Goal: Task Accomplishment & Management: Manage account settings

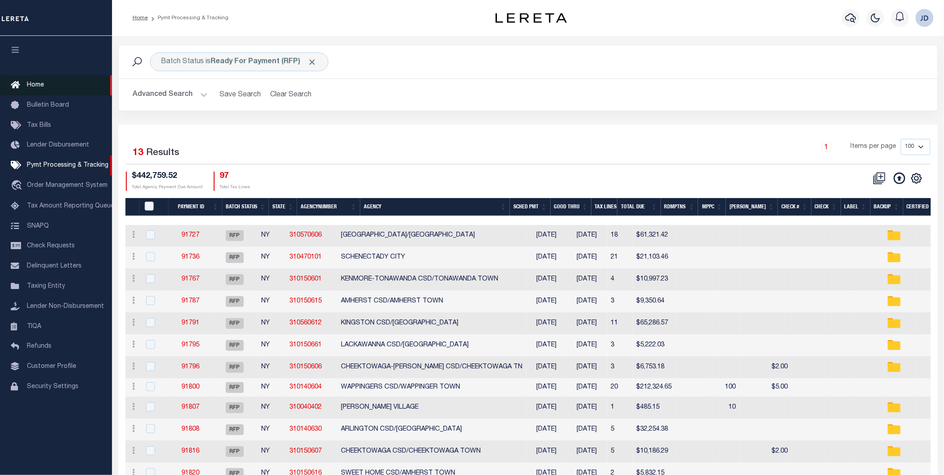
click at [37, 87] on span "Home" at bounding box center [35, 85] width 17 height 6
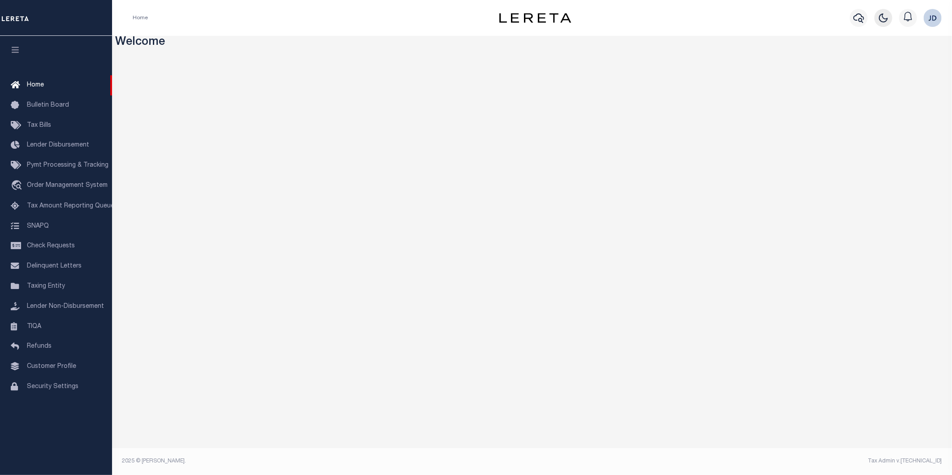
click at [885, 24] on button "button" at bounding box center [883, 18] width 18 height 18
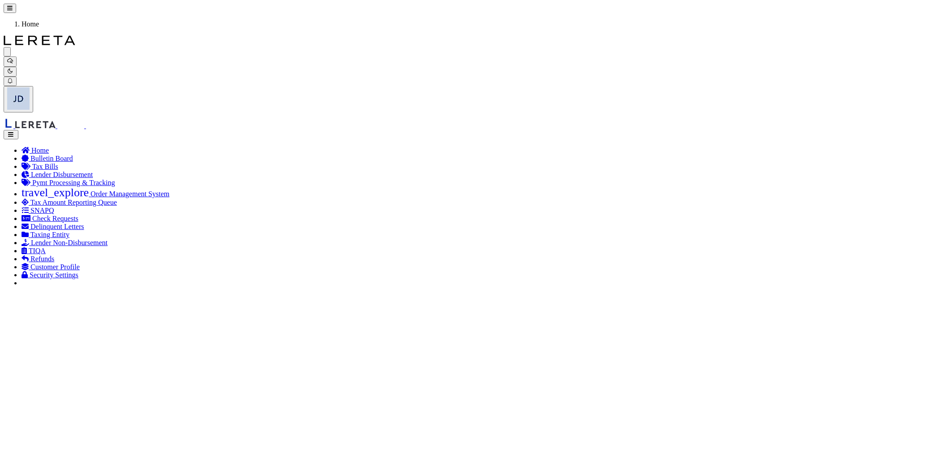
click at [61, 179] on span "Pymt Processing & Tracking" at bounding box center [73, 183] width 82 height 8
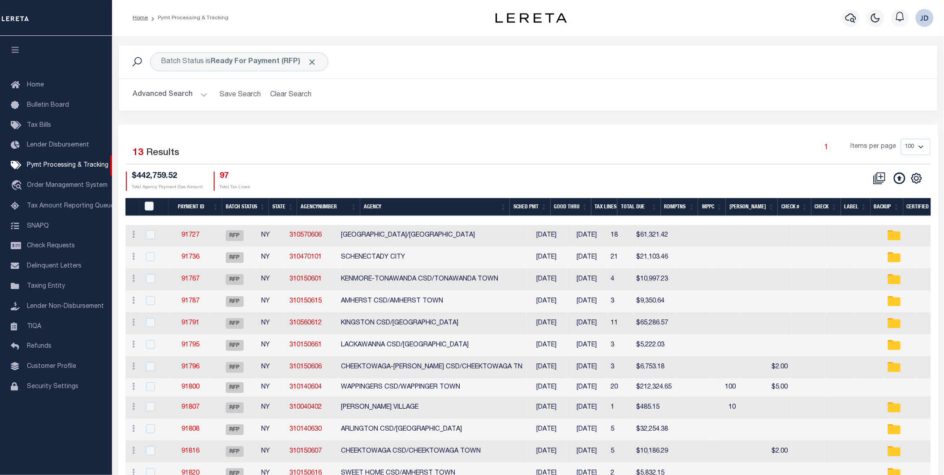
click at [12, 51] on icon "button" at bounding box center [15, 50] width 10 height 8
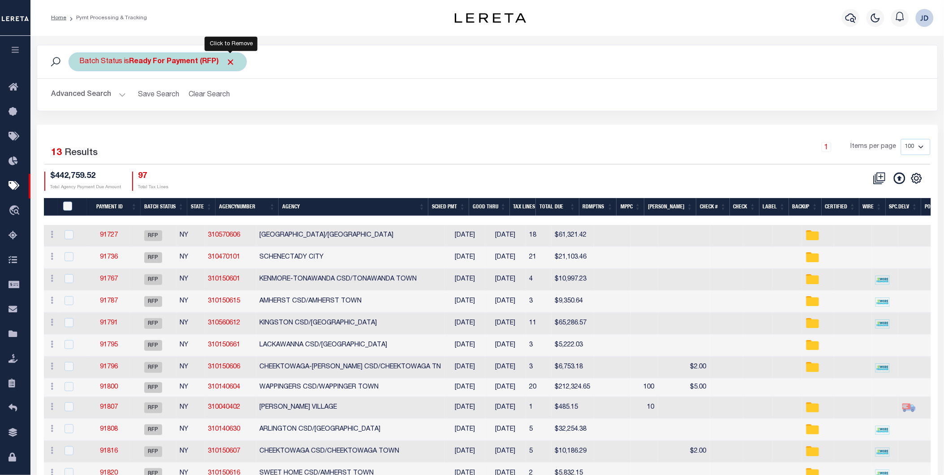
click at [231, 63] on span "Click to Remove" at bounding box center [230, 61] width 9 height 9
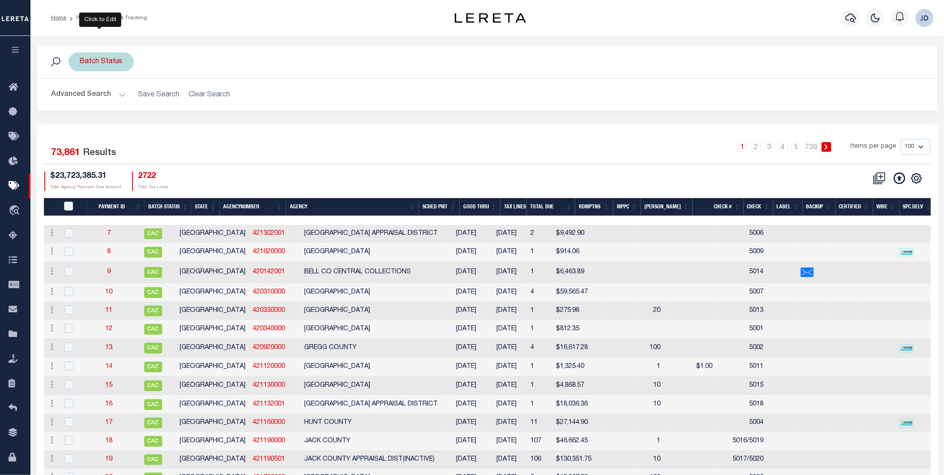
click at [114, 59] on div "Batch Status" at bounding box center [101, 61] width 65 height 19
click at [136, 101] on select "Awaiting Funds (AWF) Cleared and Complete (CAC) New Check Needed (NCN) Payment …" at bounding box center [146, 105] width 132 height 17
select select "RFP"
click at [80, 97] on select "Awaiting Funds (AWF) Cleared and Complete (CAC) New Check Needed (NCN) Payment …" at bounding box center [146, 105] width 132 height 17
click at [196, 127] on input "Apply" at bounding box center [199, 125] width 26 height 15
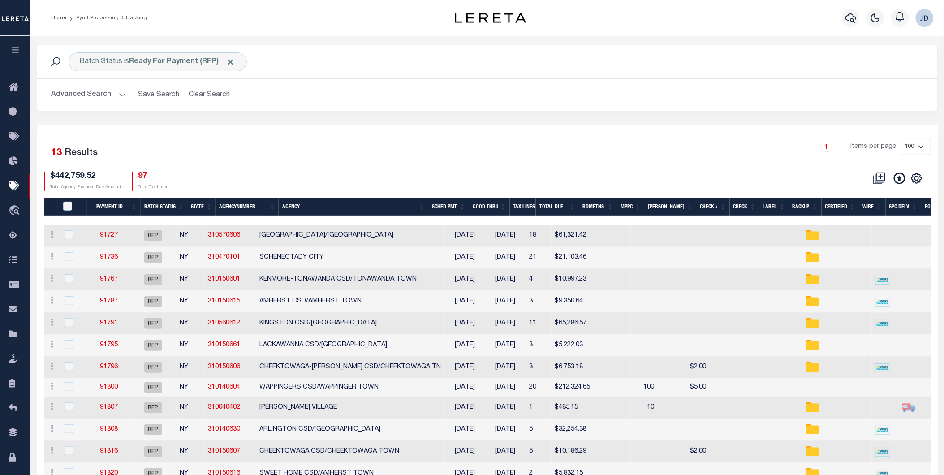
click at [105, 91] on button "Advanced Search" at bounding box center [89, 94] width 74 height 17
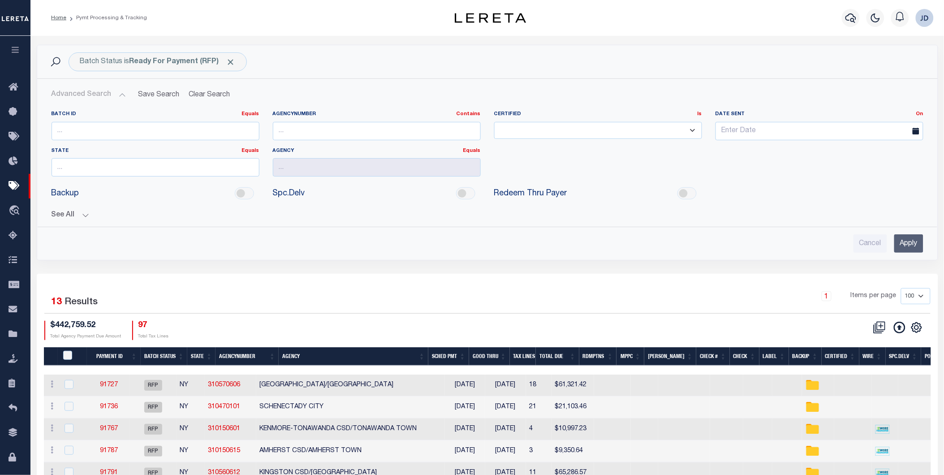
click at [75, 213] on button "See All" at bounding box center [488, 215] width 872 height 9
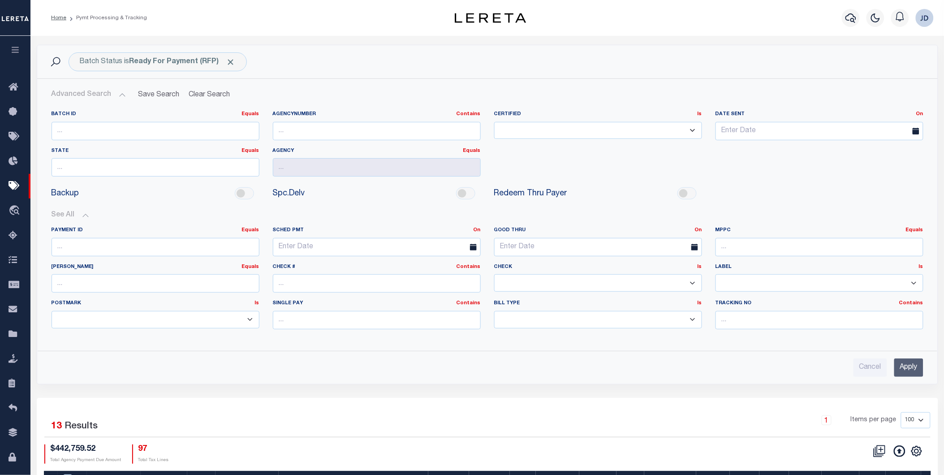
click at [549, 284] on select "Yes No" at bounding box center [598, 282] width 208 height 17
select select "false"
click at [494, 275] on select "Yes No" at bounding box center [598, 282] width 208 height 17
click at [912, 372] on input "Apply" at bounding box center [909, 368] width 29 height 18
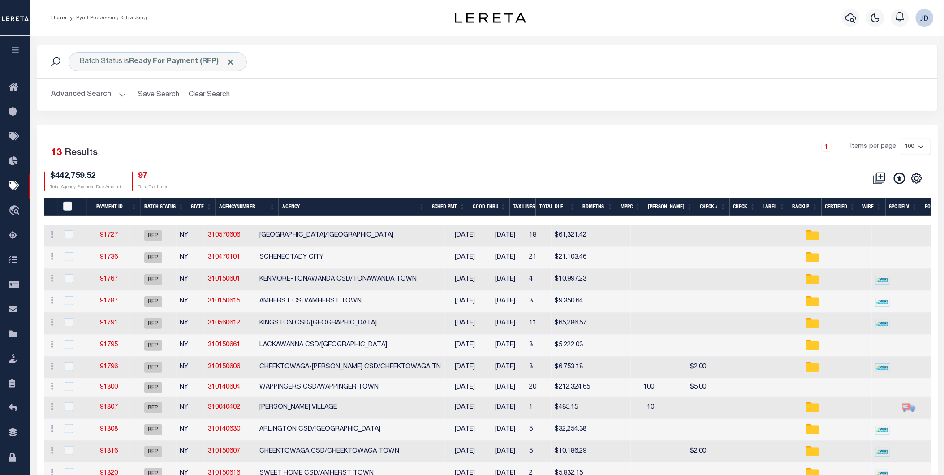
click at [898, 207] on th "Spc.Delv" at bounding box center [904, 207] width 36 height 18
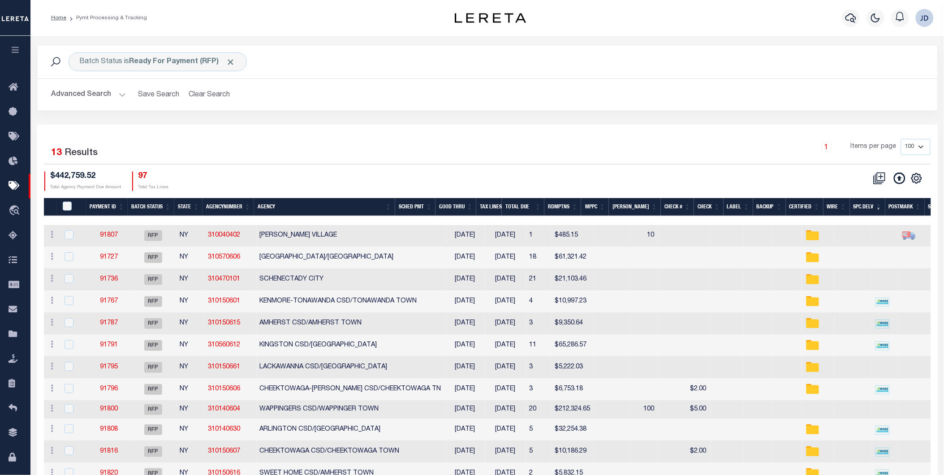
click at [609, 203] on th "MPPC" at bounding box center [595, 207] width 28 height 18
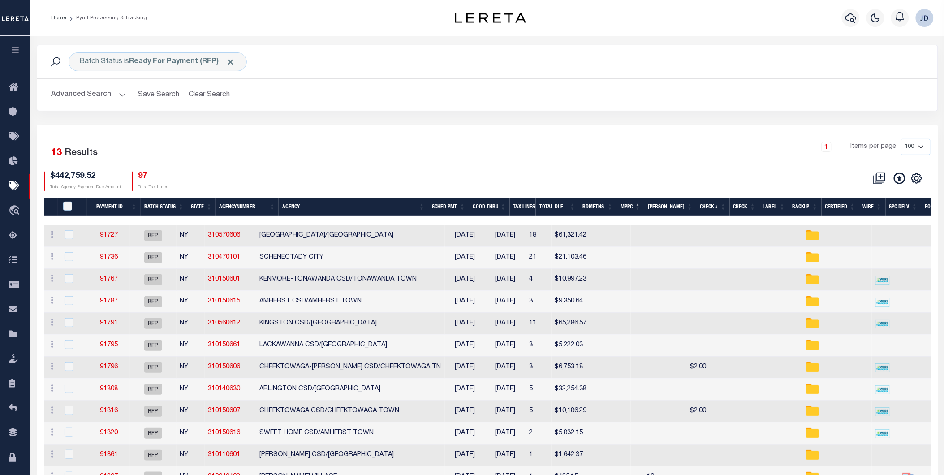
click at [613, 203] on th "Rdmptns" at bounding box center [598, 207] width 38 height 18
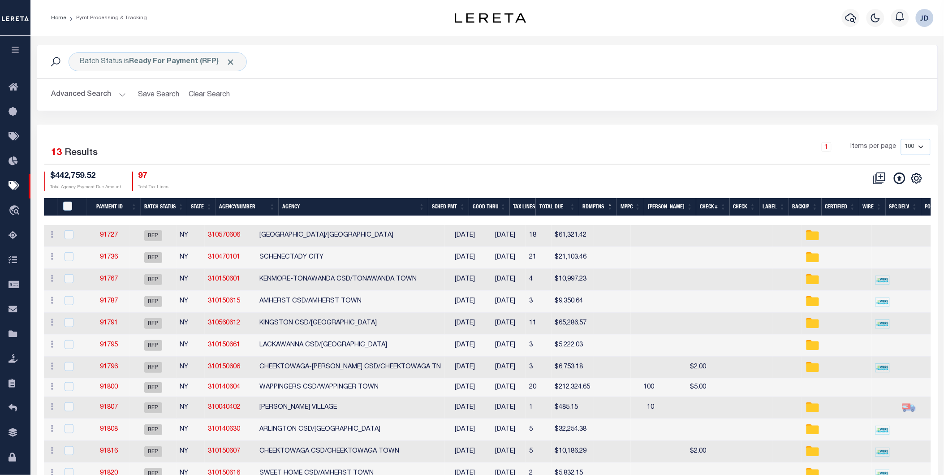
click at [639, 205] on th "MPPC" at bounding box center [631, 207] width 28 height 18
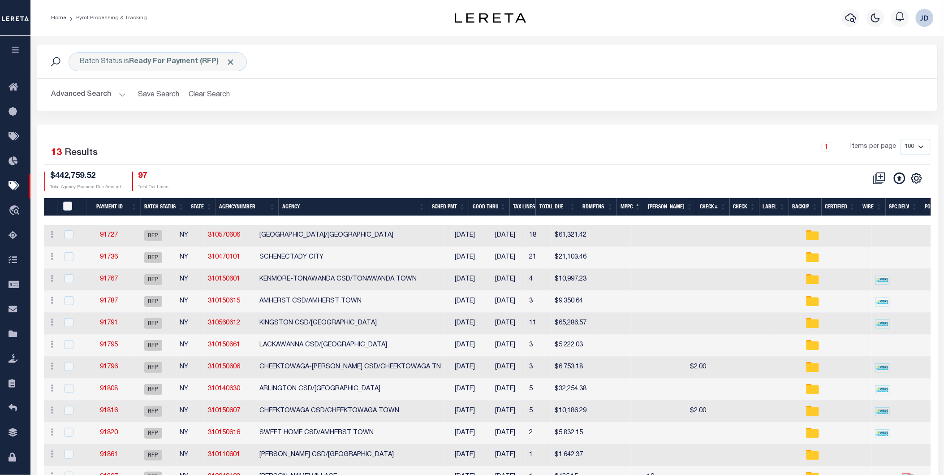
click at [644, 205] on th "MPPC" at bounding box center [631, 207] width 28 height 18
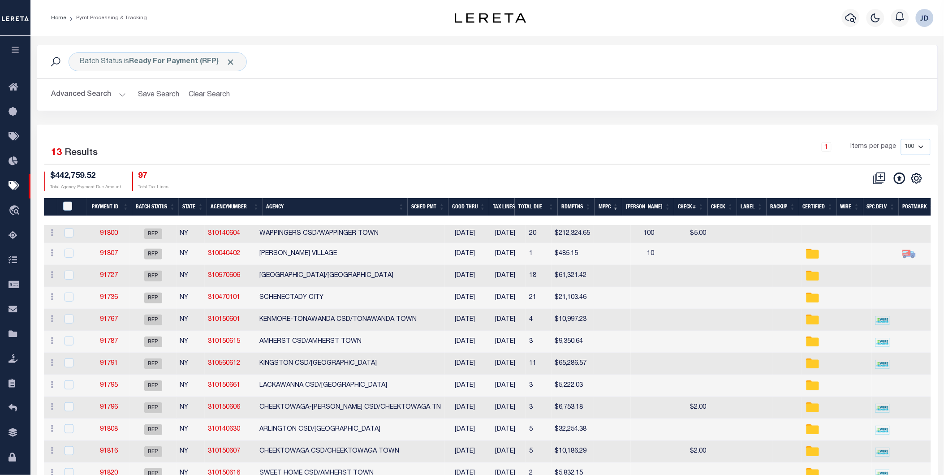
click at [295, 200] on th "Agency" at bounding box center [335, 207] width 145 height 18
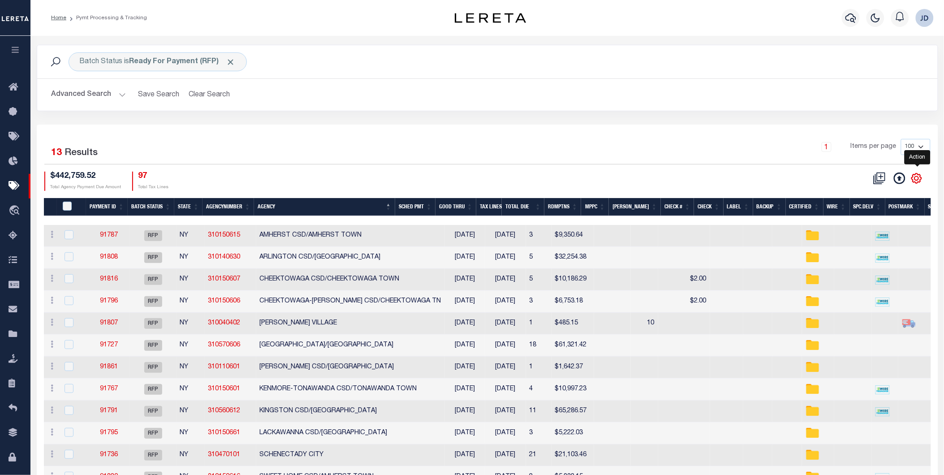
click at [921, 177] on icon "" at bounding box center [917, 179] width 12 height 12
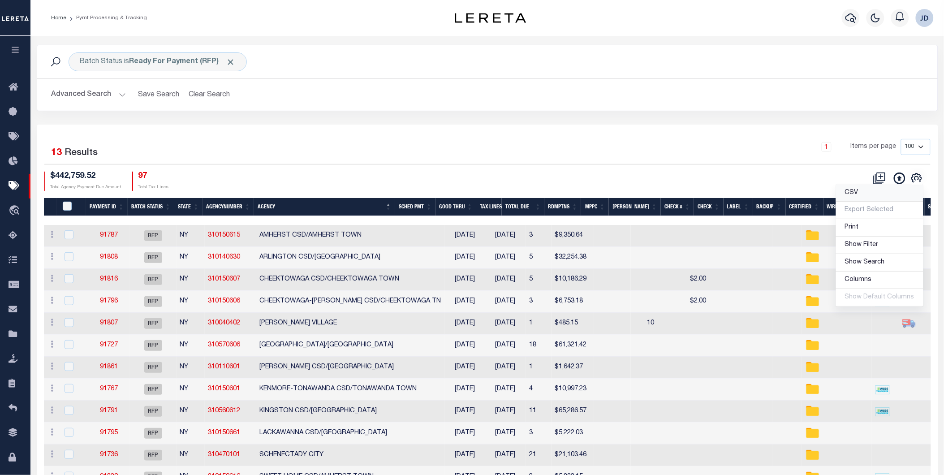
click at [868, 192] on link "CSV" at bounding box center [879, 193] width 87 height 17
click at [521, 121] on div "Batch Status is Ready For Payment (RFP) Search Advanced Search Save Search Clea…" at bounding box center [487, 85] width 915 height 80
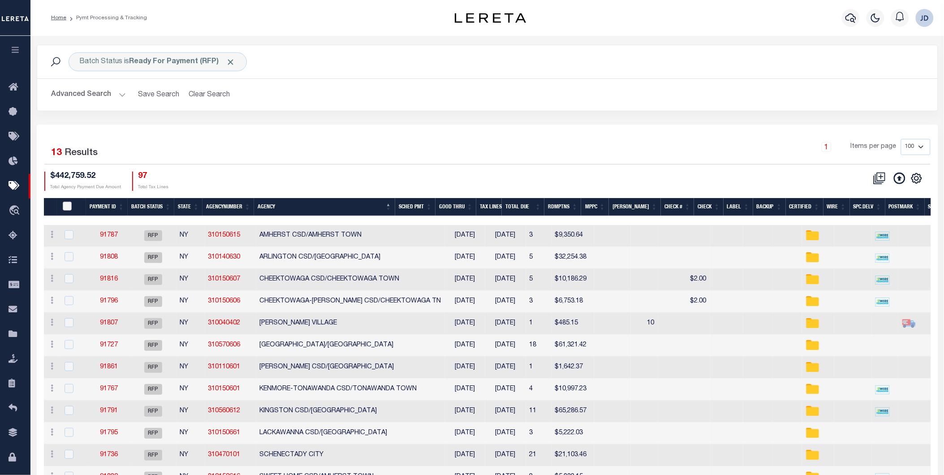
click at [70, 203] on input "PayeePmtBatchStatus" at bounding box center [67, 206] width 9 height 9
checkbox input "true"
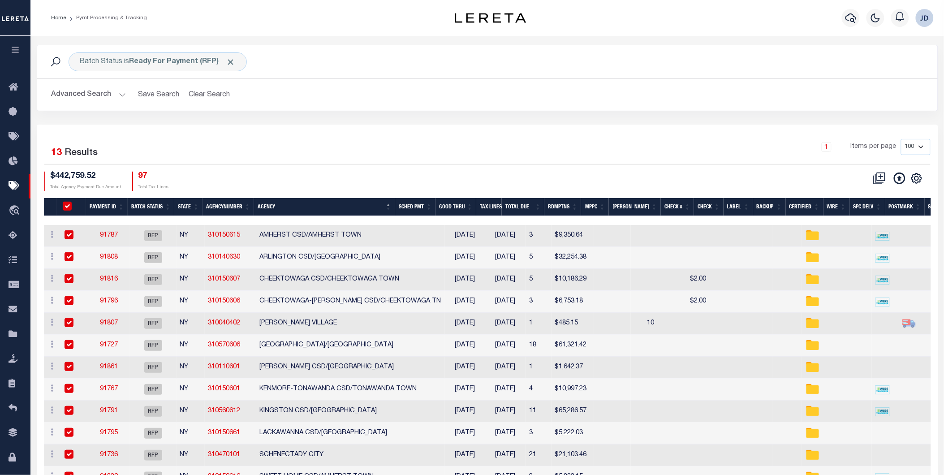
checkbox input "true"
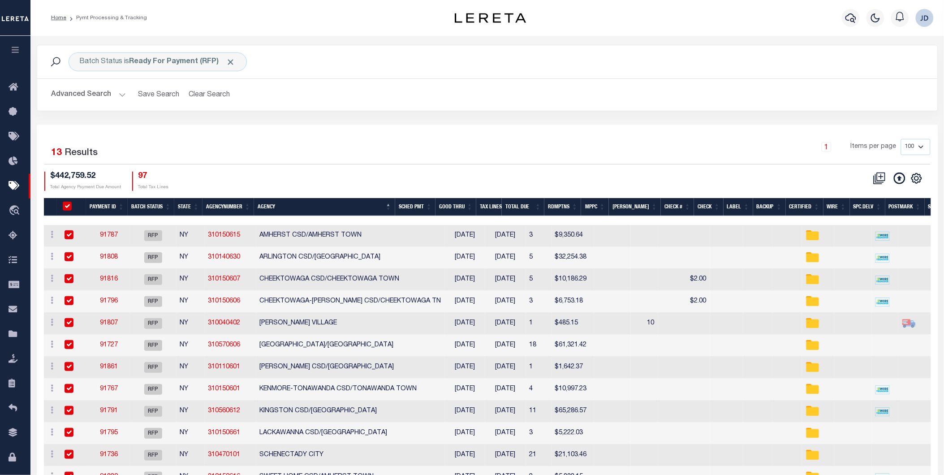
checkbox input "true"
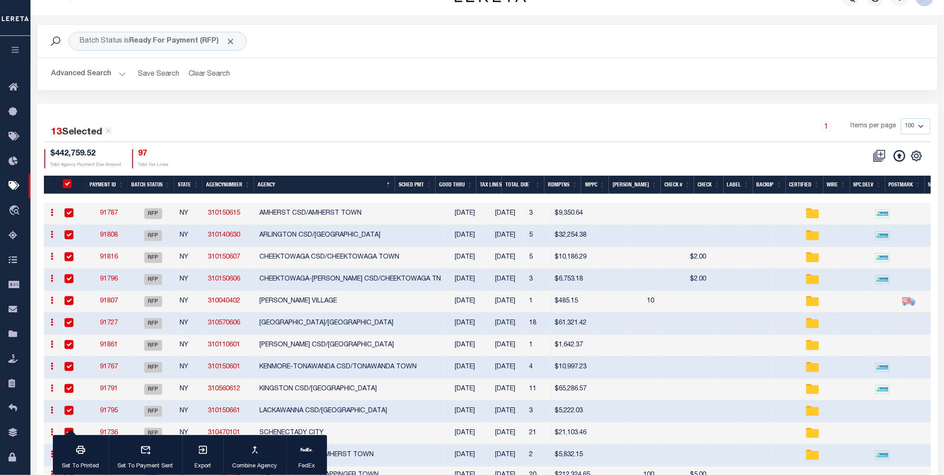
scroll to position [18, 0]
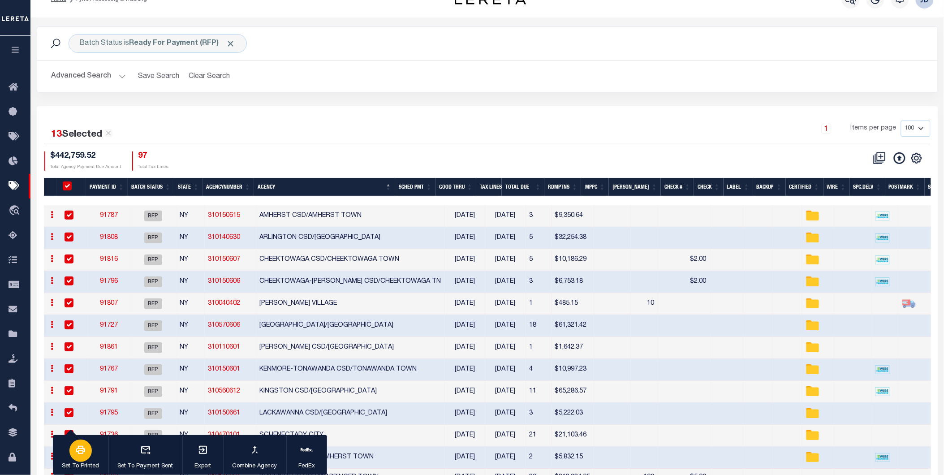
click at [89, 459] on button "Set To Printed" at bounding box center [81, 455] width 56 height 40
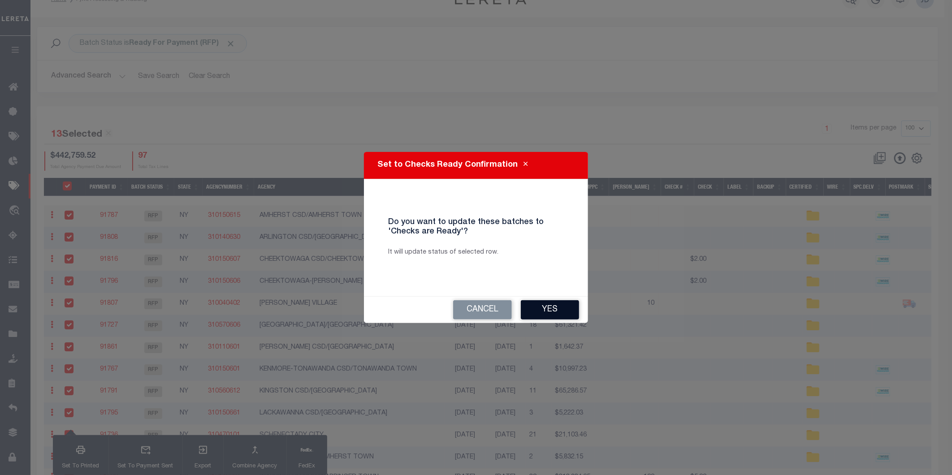
click at [549, 310] on button "Yes" at bounding box center [550, 309] width 58 height 19
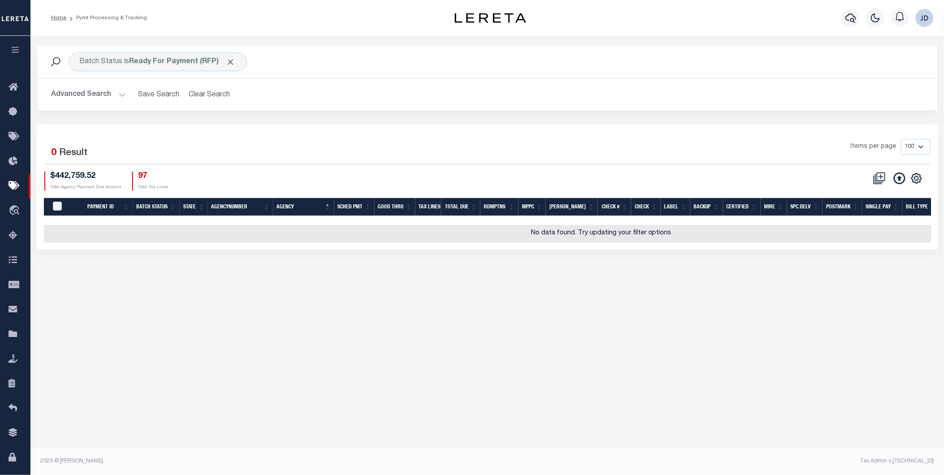
scroll to position [0, 0]
click at [88, 103] on button "Advanced Search" at bounding box center [89, 94] width 74 height 17
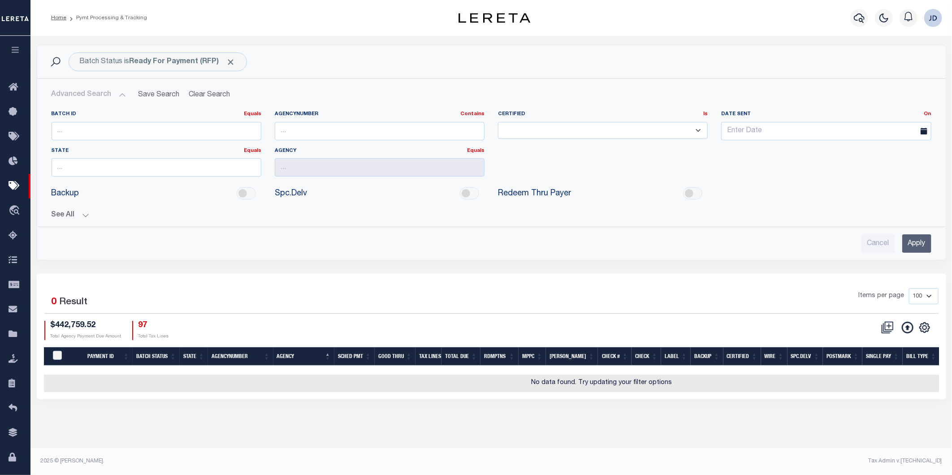
click at [81, 211] on div "See All Payment ID Equals Equals Is Not Equal To On On" at bounding box center [492, 212] width 880 height 16
click at [77, 216] on button "See All" at bounding box center [492, 215] width 880 height 9
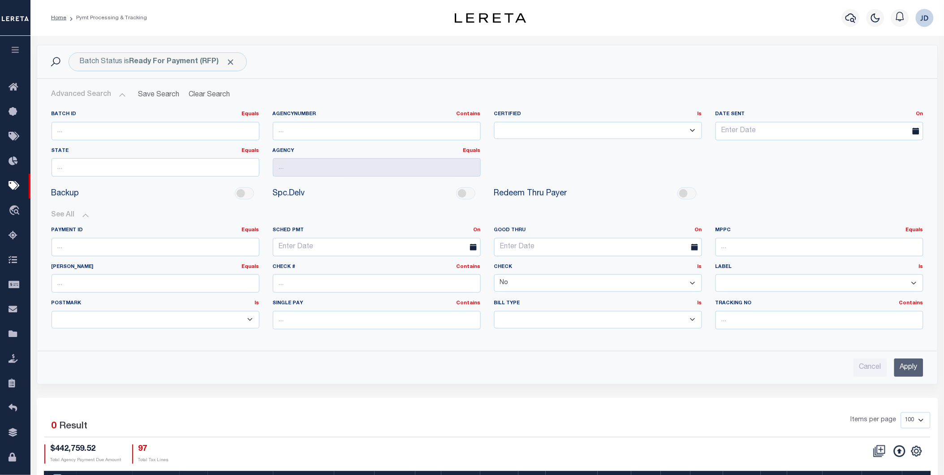
click at [529, 284] on select "Yes No" at bounding box center [598, 282] width 208 height 17
select select
click at [494, 275] on select "Yes No" at bounding box center [598, 282] width 208 height 17
click at [903, 365] on input "Apply" at bounding box center [909, 368] width 29 height 18
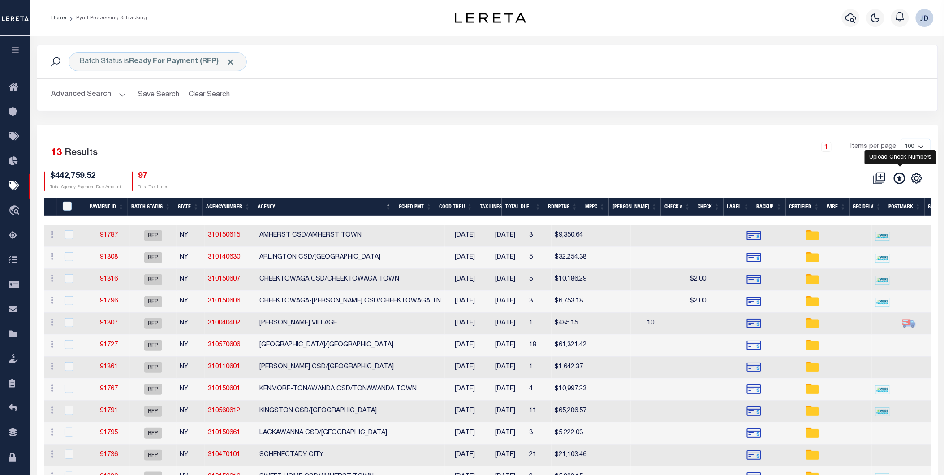
click at [902, 180] on icon at bounding box center [900, 179] width 12 height 12
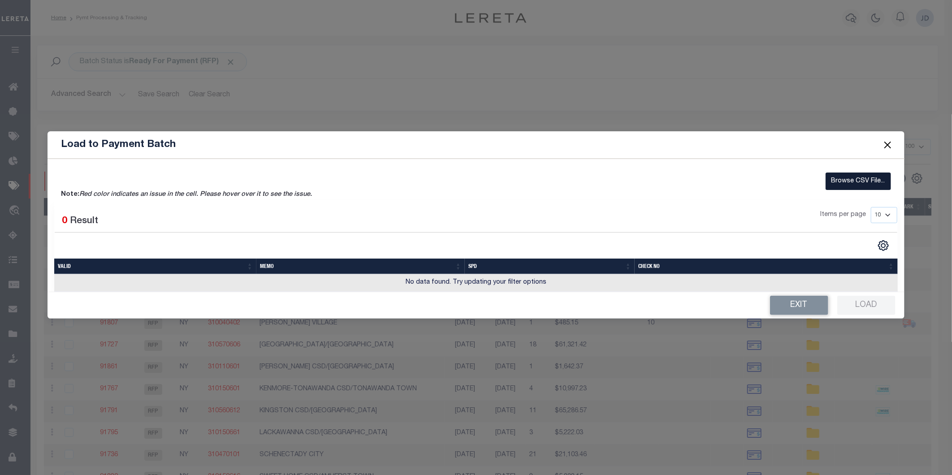
click at [847, 180] on label "Browse CSV File..." at bounding box center [857, 181] width 65 height 17
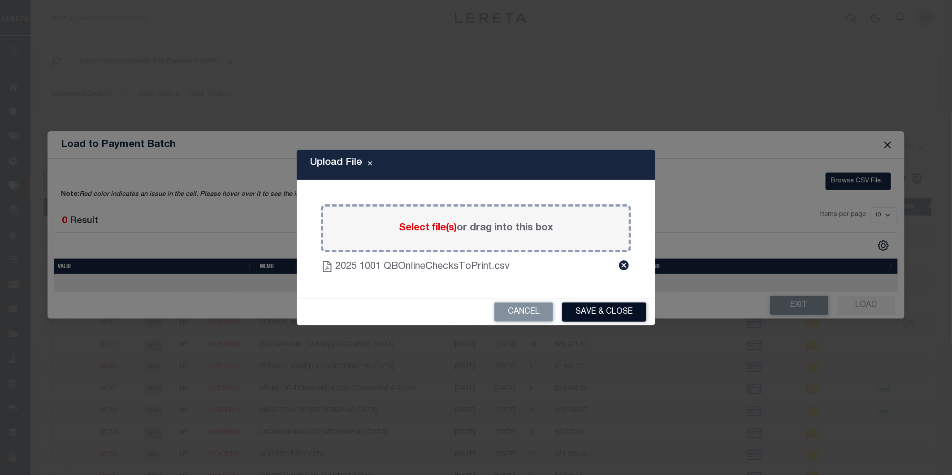
click at [614, 312] on button "Save & Close" at bounding box center [604, 312] width 84 height 19
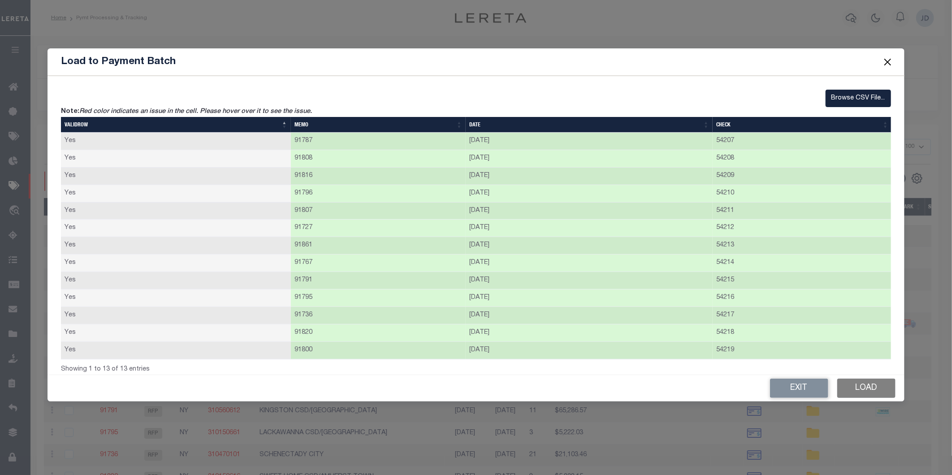
click at [868, 394] on button "Load" at bounding box center [866, 388] width 58 height 19
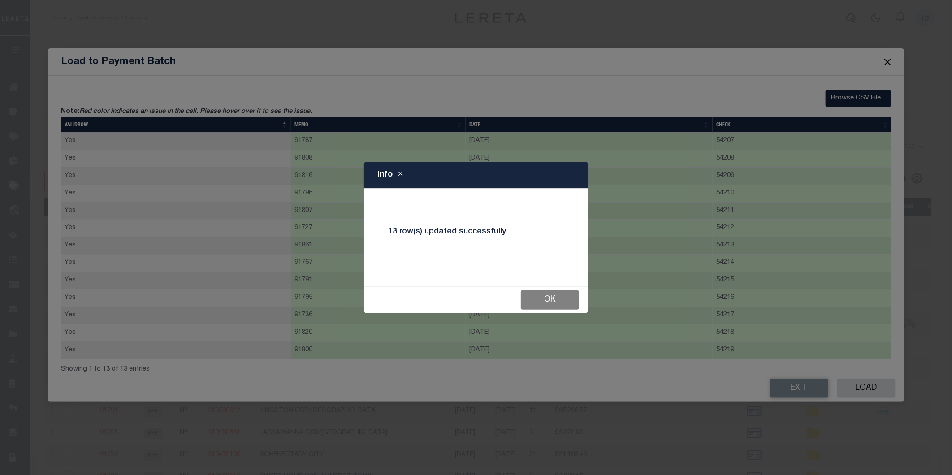
click at [566, 300] on button "Ok" at bounding box center [550, 299] width 58 height 19
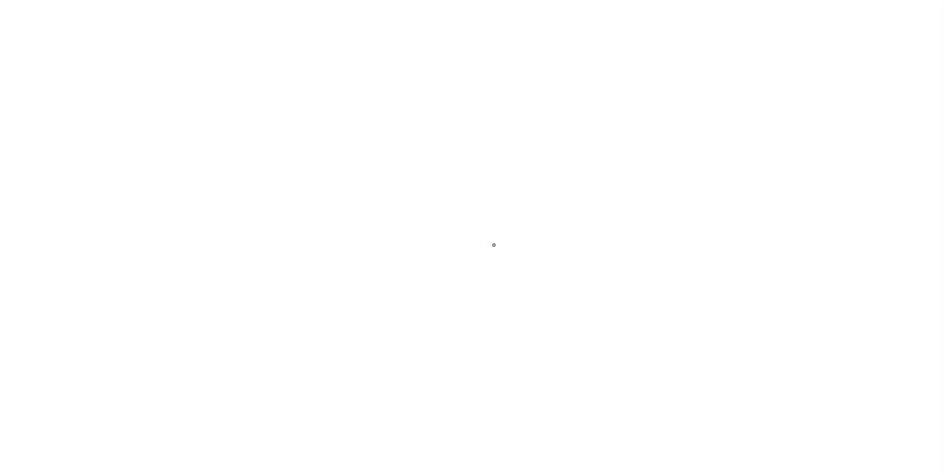
select select "RFP"
select select "CHK"
select select "[PERSON_NAME]"
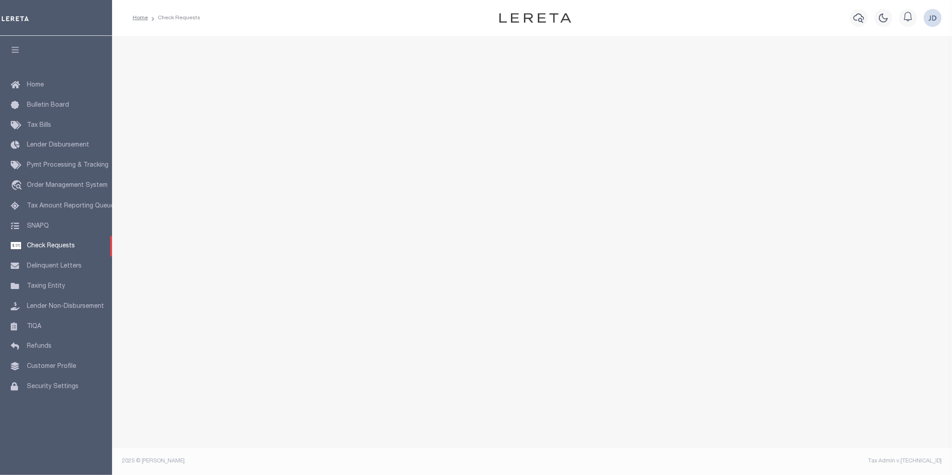
select select "50"
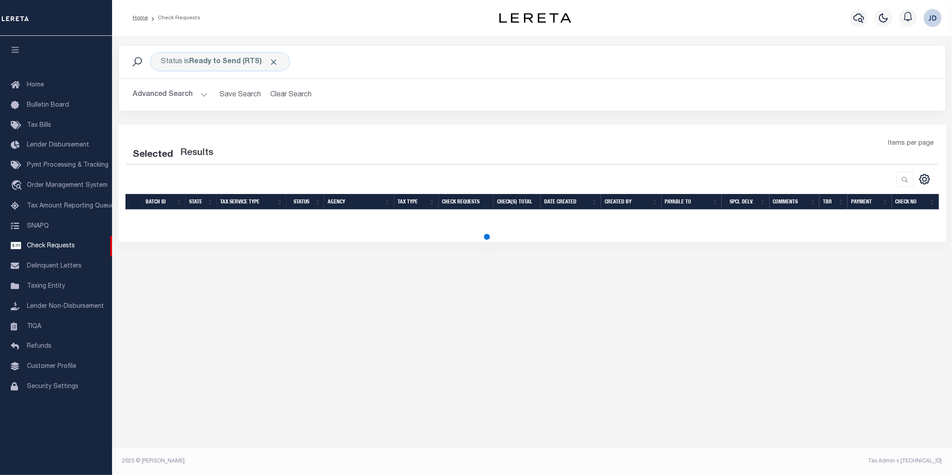
select select "50"
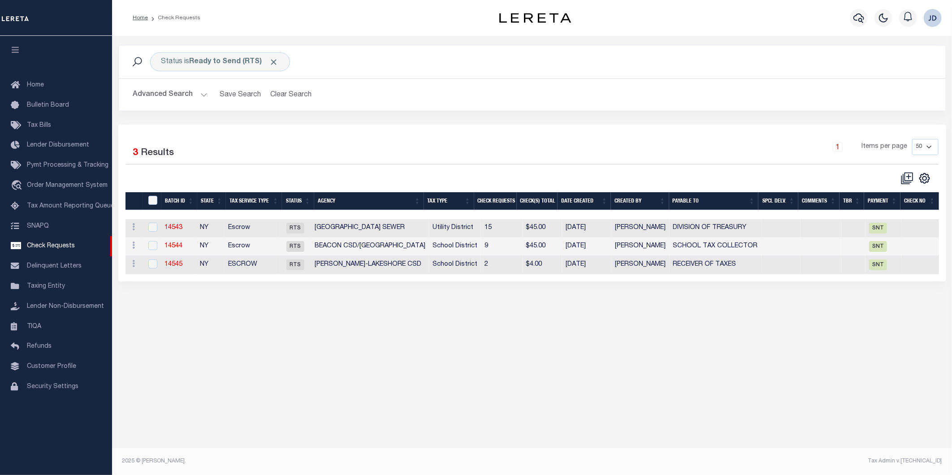
click at [11, 52] on icon "button" at bounding box center [15, 50] width 10 height 8
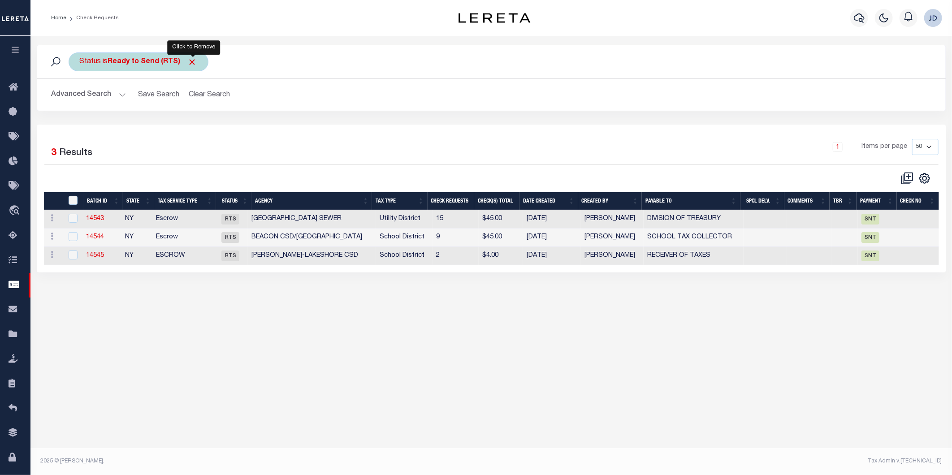
click at [195, 59] on span "Click to Remove" at bounding box center [192, 61] width 9 height 9
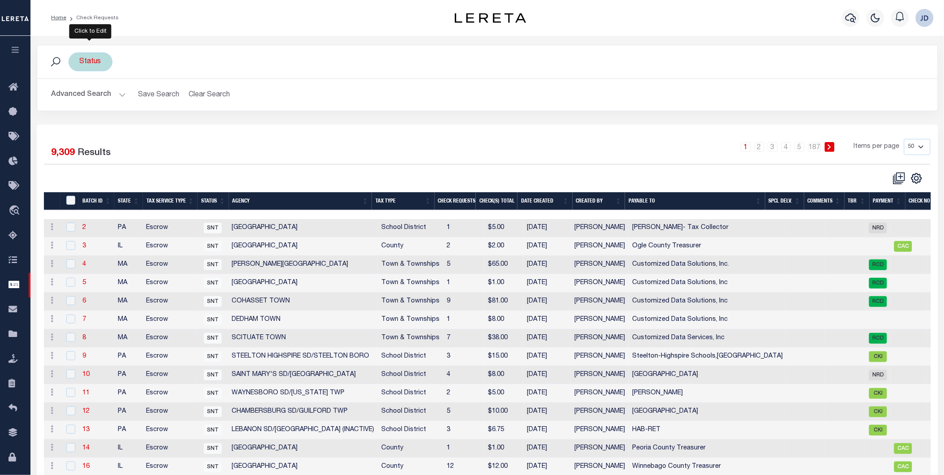
click at [92, 63] on div "Status" at bounding box center [91, 61] width 44 height 19
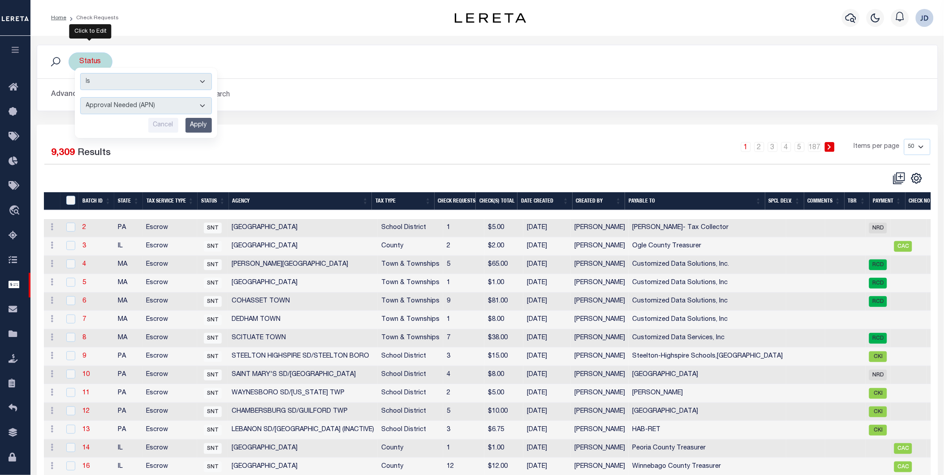
click at [116, 106] on select "Approval Needed (APN) Batching In Progress (BIP) Check Returned (CKR) Cleared a…" at bounding box center [146, 105] width 132 height 17
select select "RTS"
click at [80, 97] on select "Approval Needed (APN) Batching In Progress (BIP) Check Returned (CKR) Cleared a…" at bounding box center [146, 105] width 132 height 17
click at [195, 122] on input "Apply" at bounding box center [199, 125] width 26 height 15
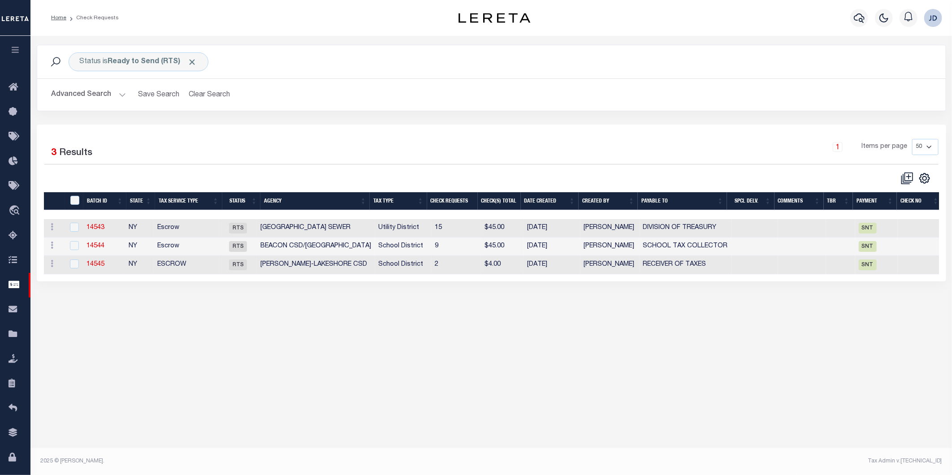
click at [325, 202] on th "Agency" at bounding box center [314, 201] width 109 height 18
click at [194, 60] on span "Click to Remove" at bounding box center [192, 61] width 9 height 9
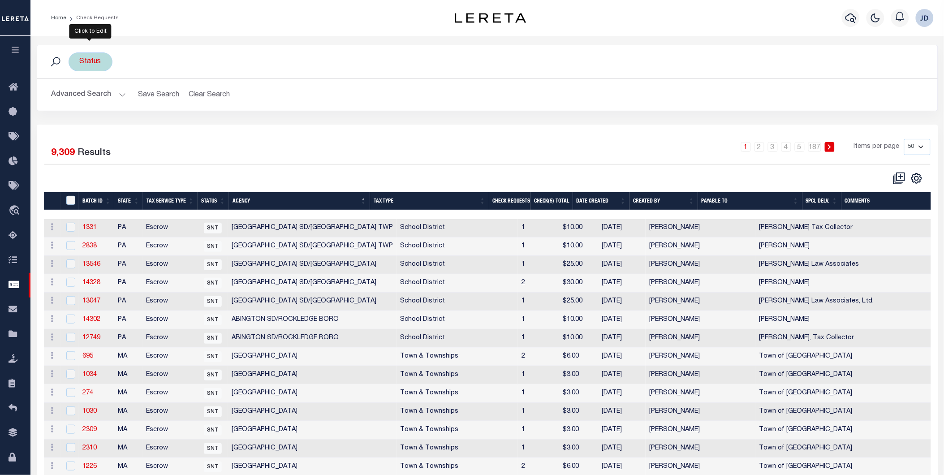
click at [91, 61] on div "Status" at bounding box center [91, 61] width 44 height 19
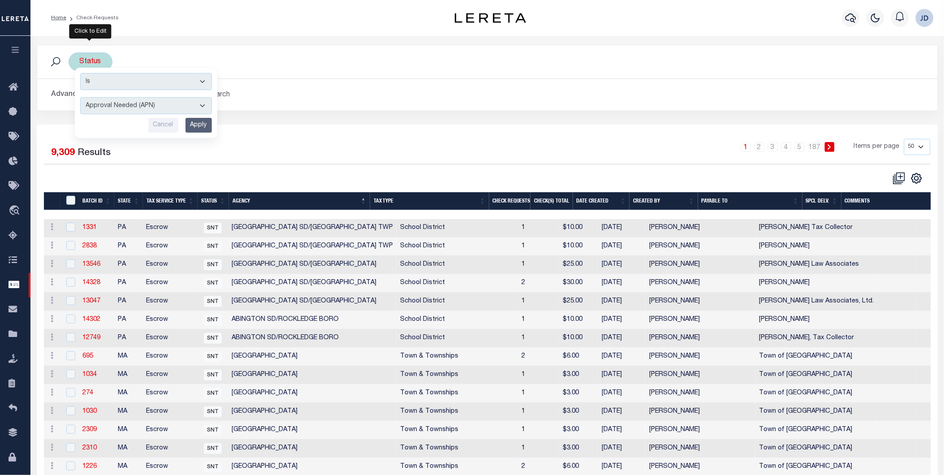
click at [126, 106] on select "Approval Needed (APN) Batching In Progress (BIP) Check Returned (CKR) Cleared a…" at bounding box center [146, 105] width 132 height 17
select select "RTS"
click at [80, 97] on select "Approval Needed (APN) Batching In Progress (BIP) Check Returned (CKR) Cleared a…" at bounding box center [146, 105] width 132 height 17
click at [200, 127] on input "Apply" at bounding box center [199, 125] width 26 height 15
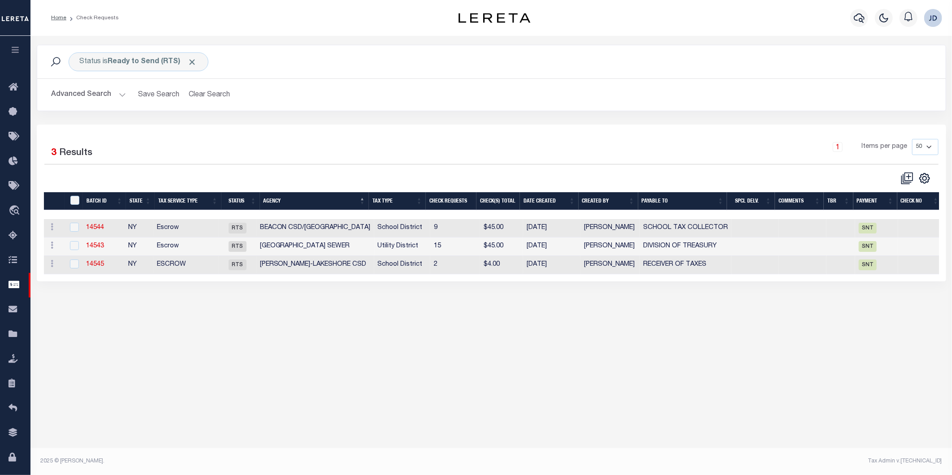
click at [87, 101] on button "Advanced Search" at bounding box center [89, 94] width 74 height 17
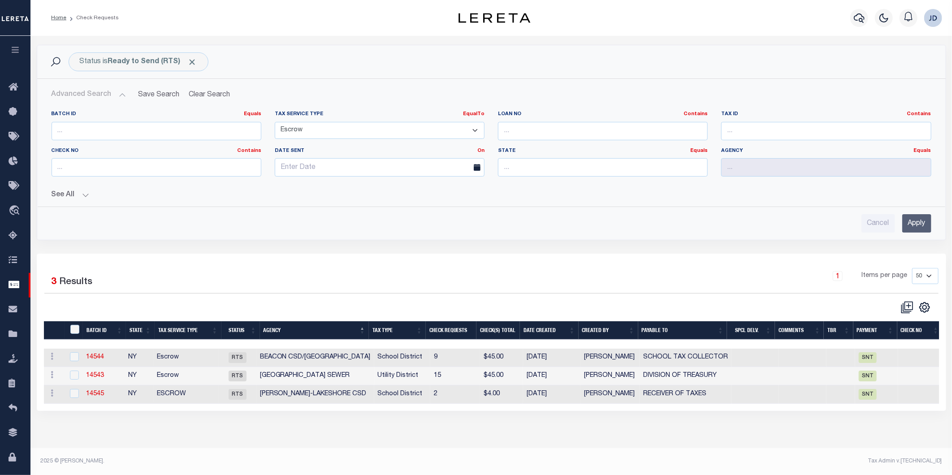
click at [72, 194] on button "See All" at bounding box center [492, 195] width 880 height 9
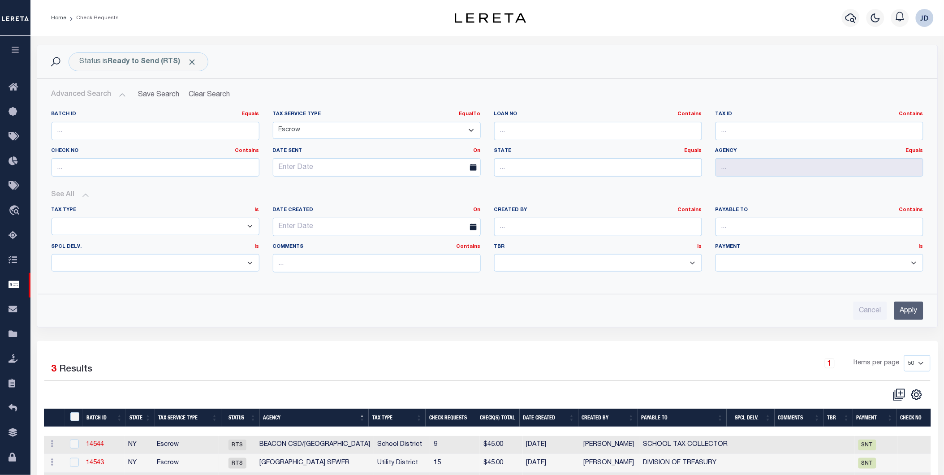
click at [72, 194] on button "See All" at bounding box center [488, 195] width 872 height 9
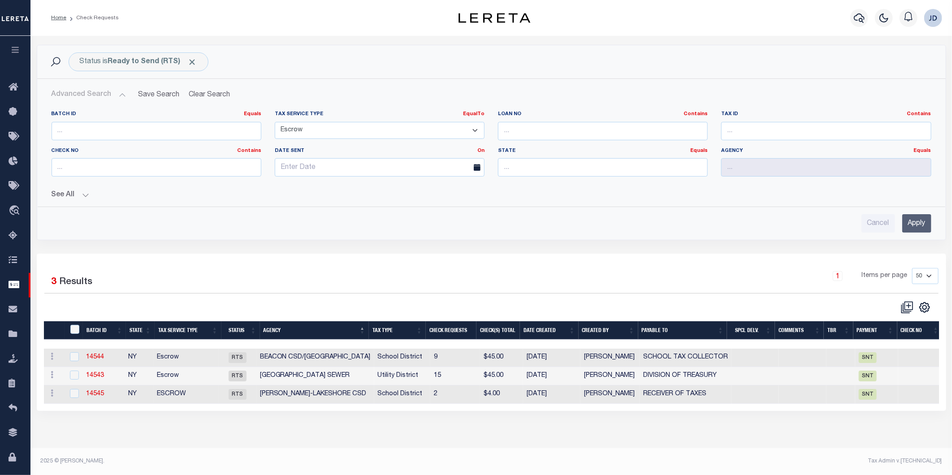
click at [77, 101] on button "Advanced Search" at bounding box center [89, 94] width 74 height 17
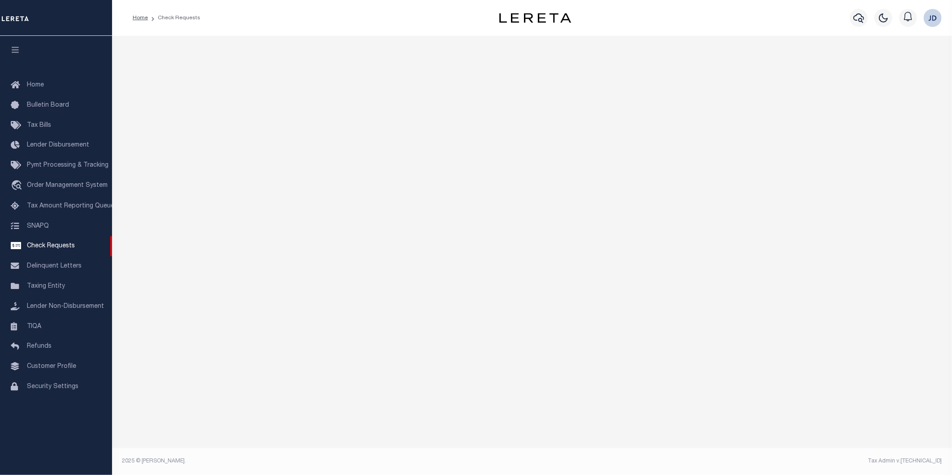
select select "50"
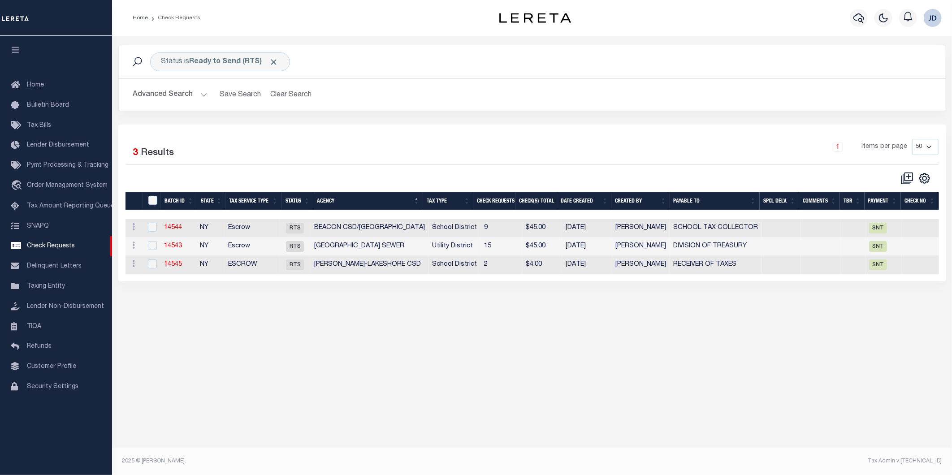
drag, startPoint x: 16, startPoint y: 48, endPoint x: 69, endPoint y: 70, distance: 58.3
click at [16, 48] on icon "button" at bounding box center [15, 50] width 10 height 8
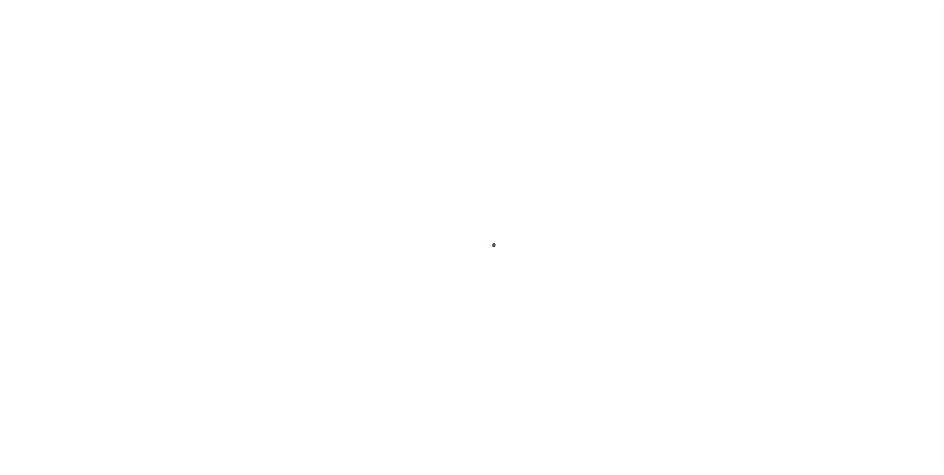
select select "RFP"
select select "CHK"
select select "[PERSON_NAME]"
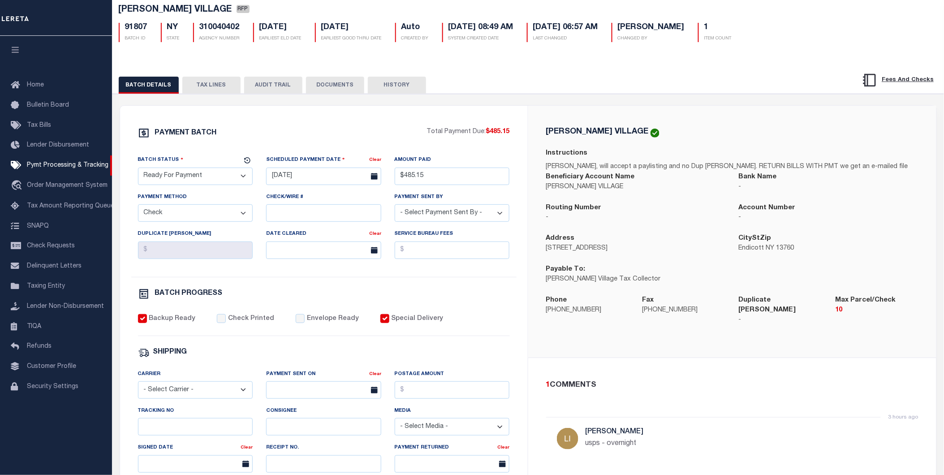
scroll to position [50, 0]
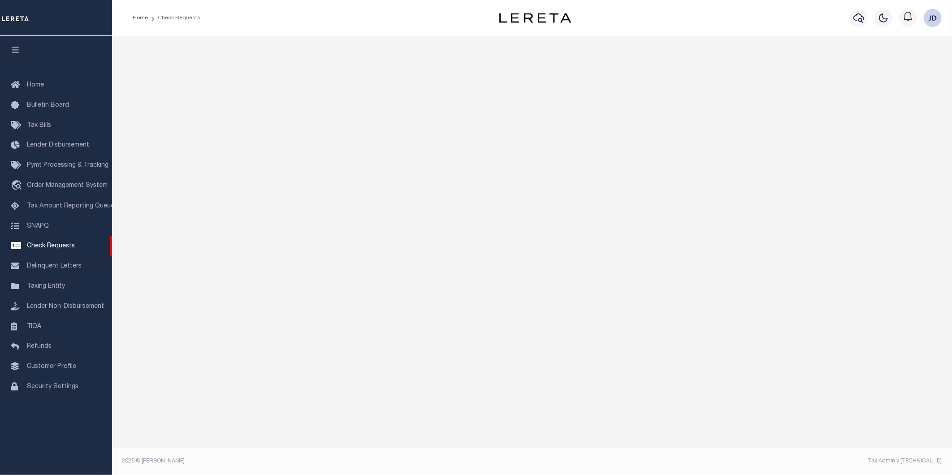
select select "50"
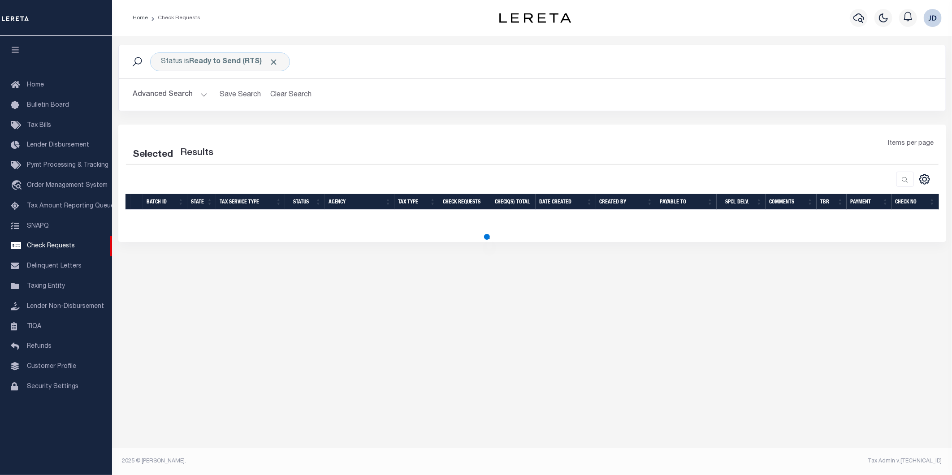
select select "50"
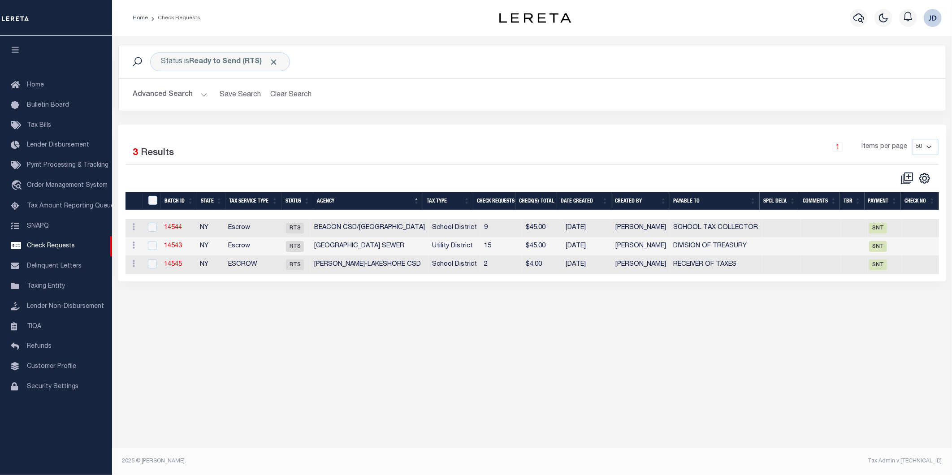
click at [11, 54] on icon "button" at bounding box center [15, 50] width 10 height 8
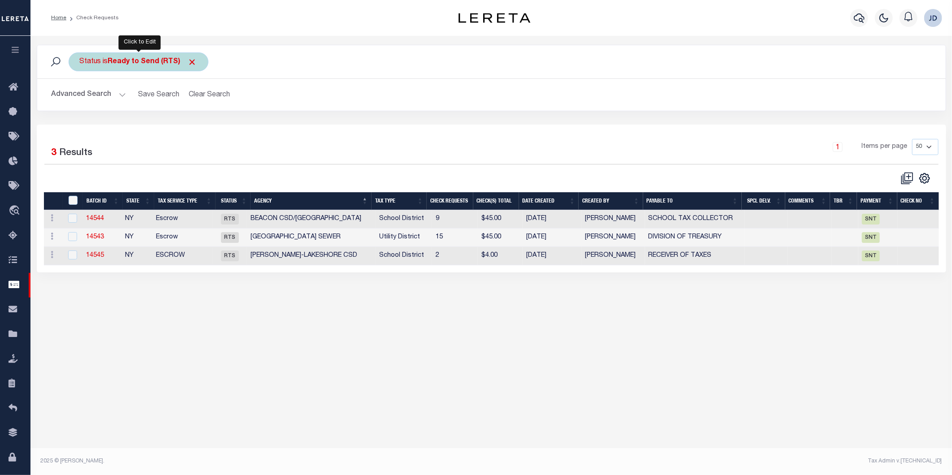
click at [154, 58] on b "Ready to Send (RTS)" at bounding box center [152, 61] width 89 height 7
select select "RTS"
click at [160, 108] on select "Approval Needed (APN) Batching In Progress (BIP) Check Returned (CKR) Cleared a…" at bounding box center [146, 105] width 132 height 17
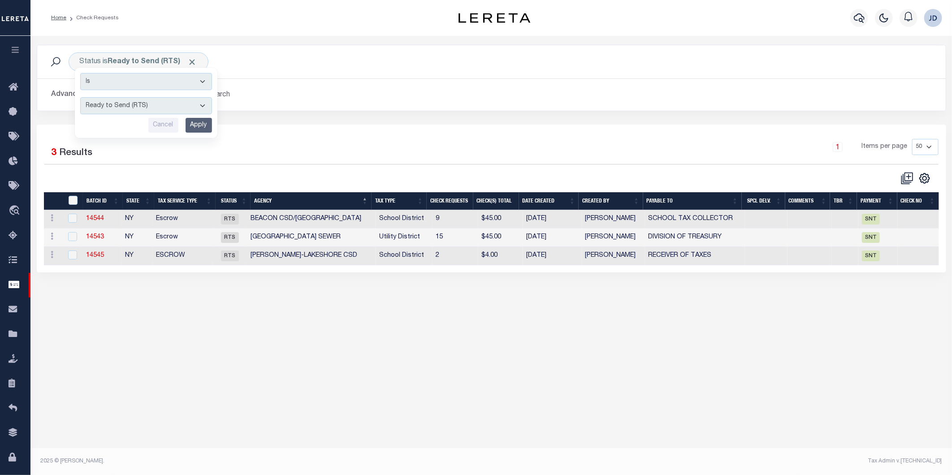
click at [197, 402] on div "Status is Ready to Send (RTS) Is Contains Approval Needed (APN) Batching In Pro…" at bounding box center [490, 250] width 921 height 428
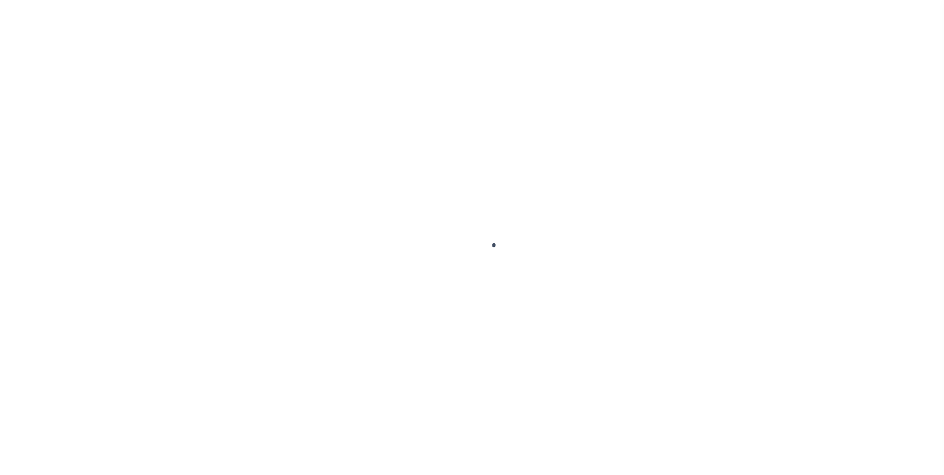
select select "RFP"
select select "CHK"
select select "[PERSON_NAME]"
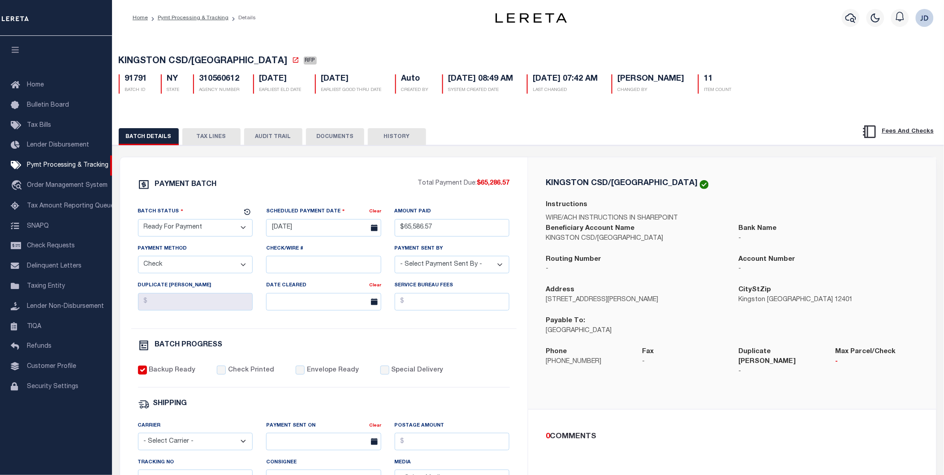
click at [205, 142] on button "TAX LINES" at bounding box center [211, 136] width 58 height 17
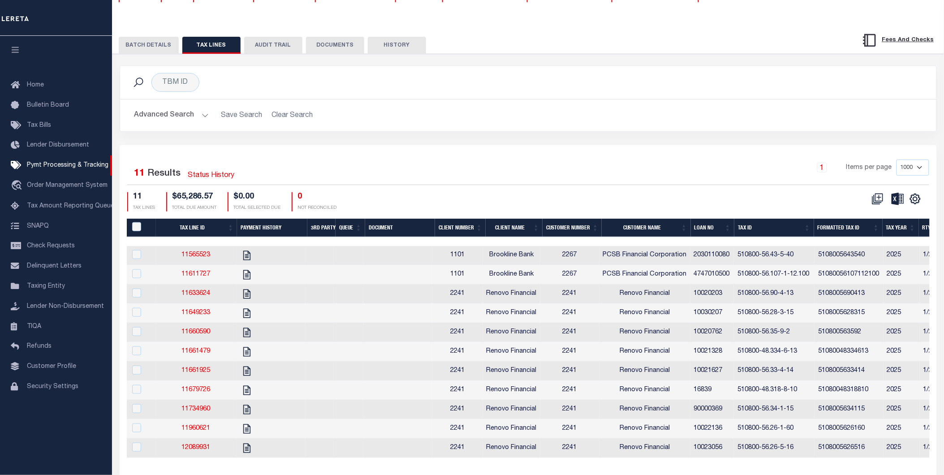
scroll to position [99, 0]
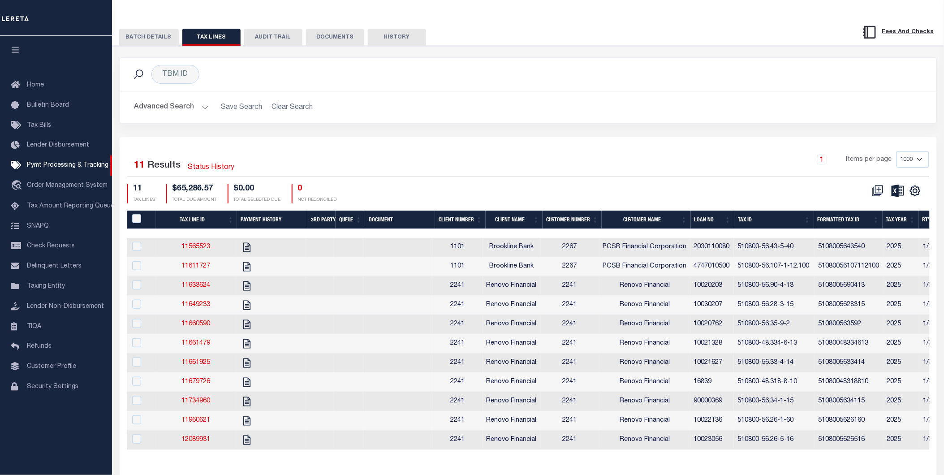
click at [782, 225] on th "Tax ID" at bounding box center [774, 220] width 79 height 18
click at [762, 221] on th "Tax ID" at bounding box center [774, 220] width 79 height 18
click at [765, 220] on th "Tax ID" at bounding box center [774, 220] width 79 height 18
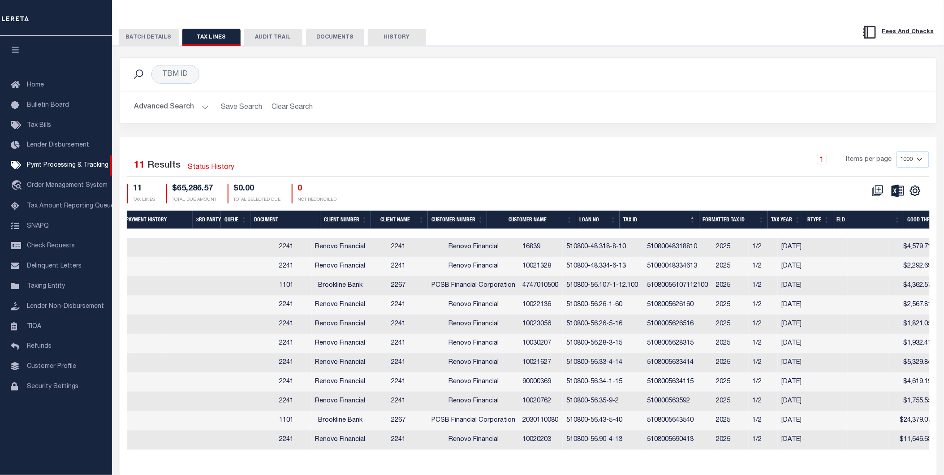
scroll to position [0, 0]
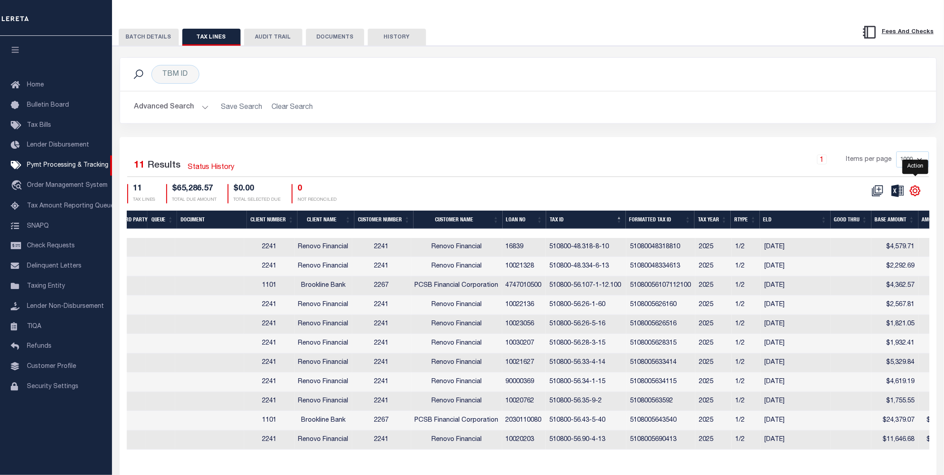
click at [920, 193] on icon "" at bounding box center [916, 191] width 12 height 12
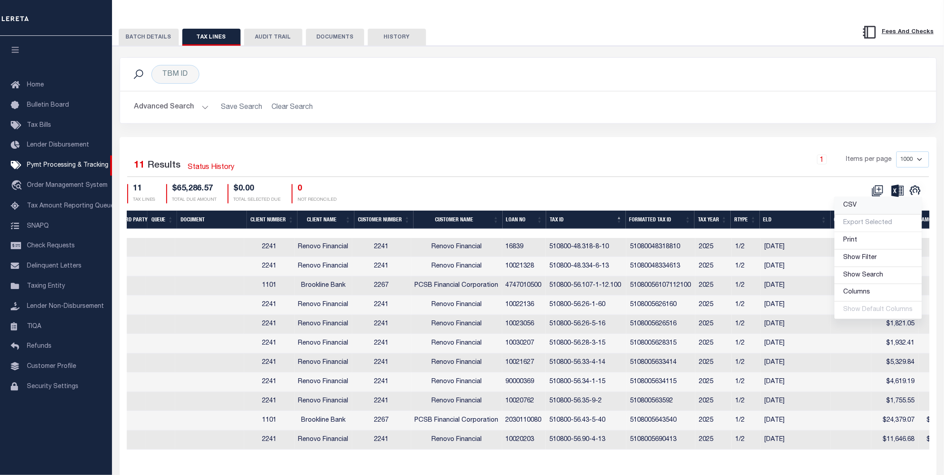
click at [869, 208] on link "CSV" at bounding box center [878, 205] width 87 height 17
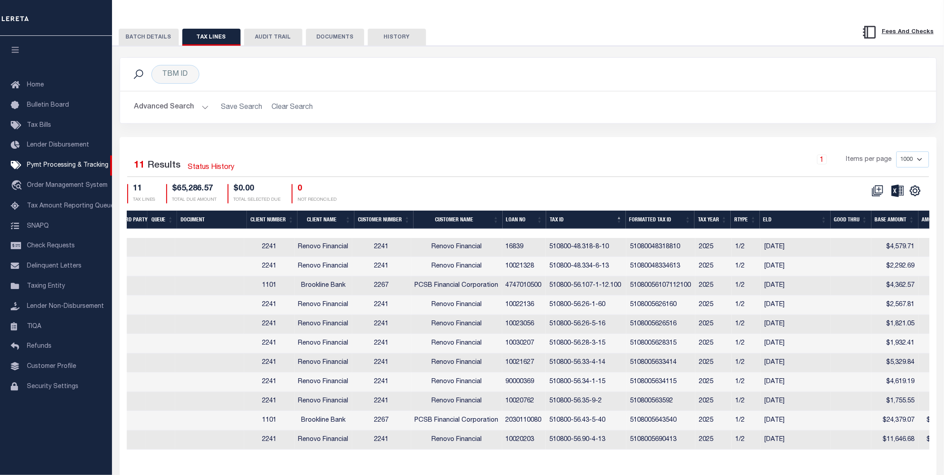
click at [151, 41] on button "BATCH DETAILS" at bounding box center [149, 37] width 60 height 17
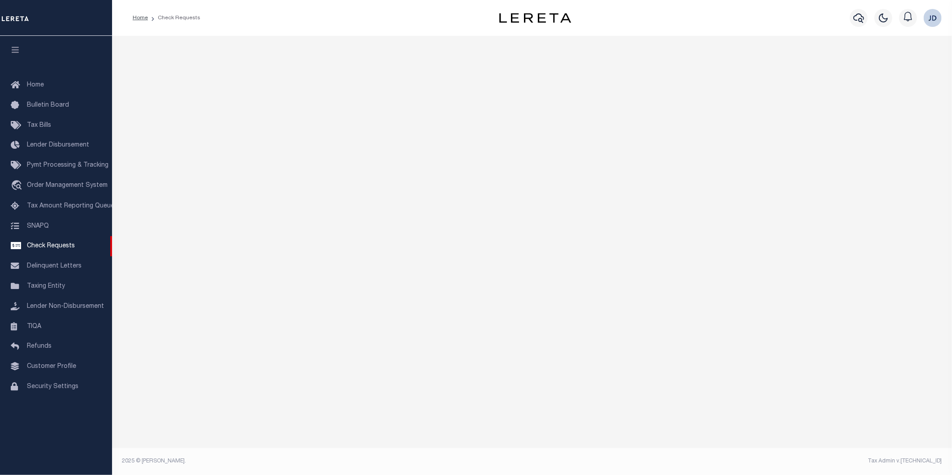
select select "50"
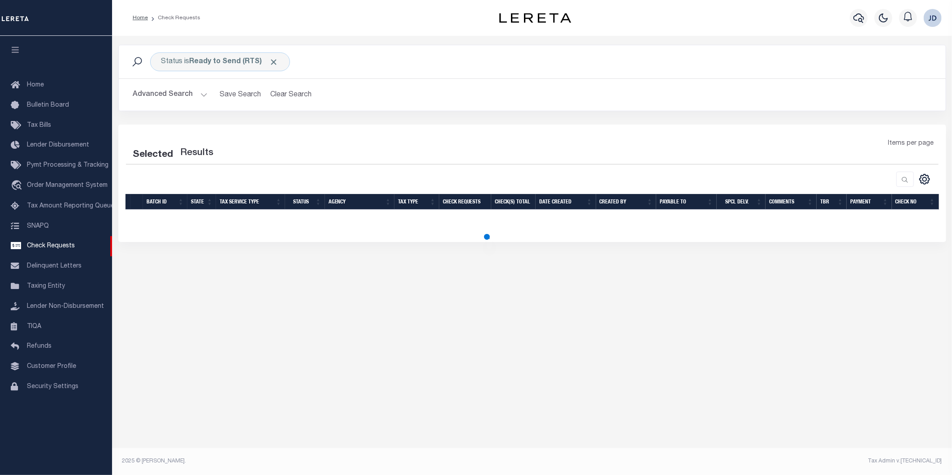
select select "50"
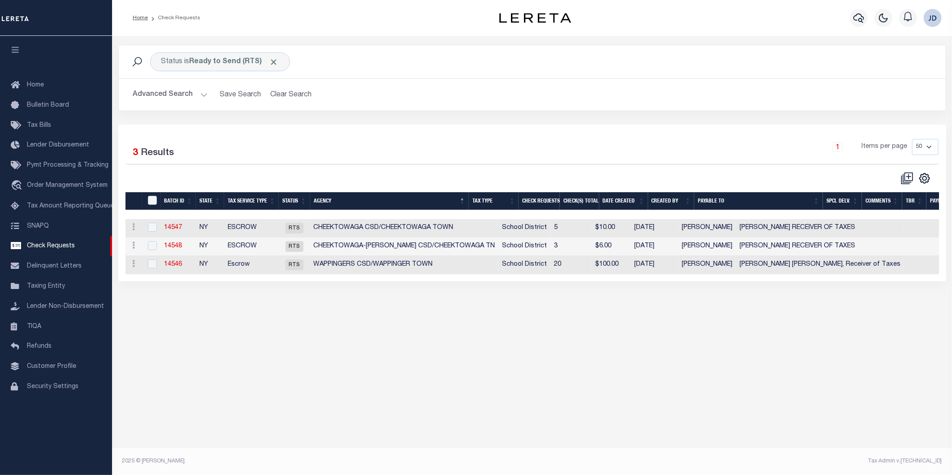
click at [359, 204] on th "Agency" at bounding box center [389, 201] width 159 height 18
click at [359, 204] on th "Agency" at bounding box center [389, 201] width 158 height 18
click at [928, 182] on icon at bounding box center [925, 178] width 10 height 10
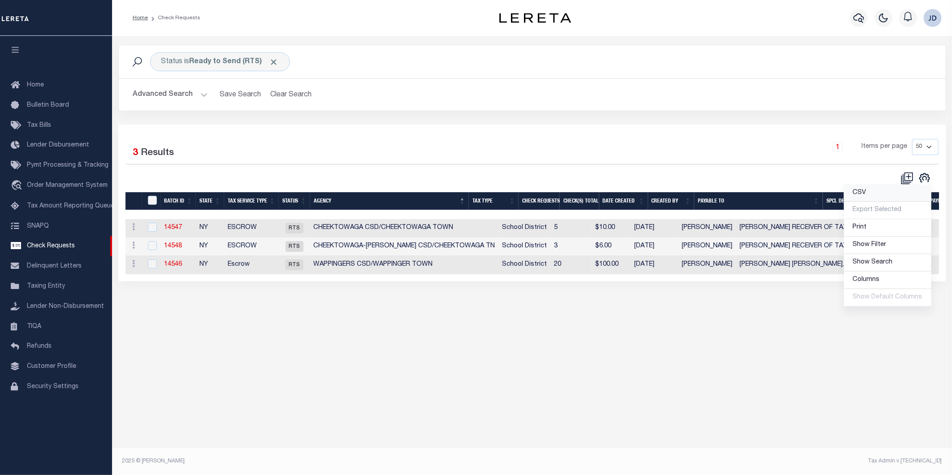
click at [879, 198] on link "CSV" at bounding box center [887, 193] width 87 height 17
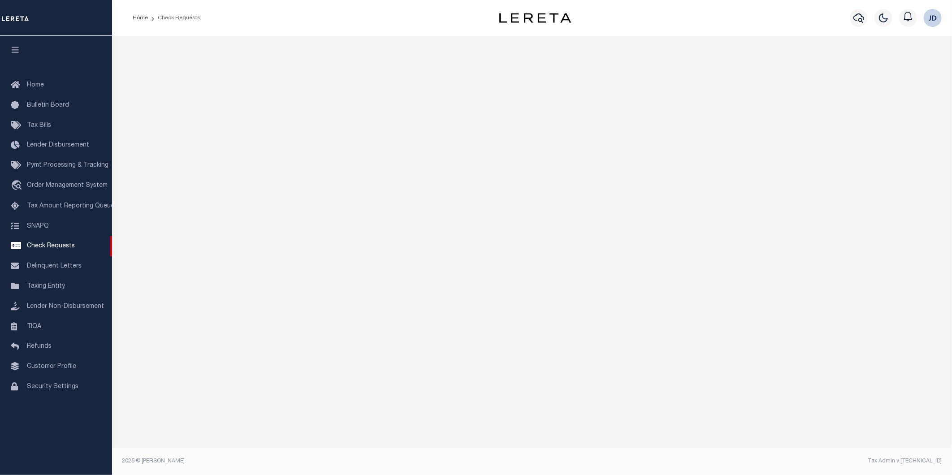
select select "50"
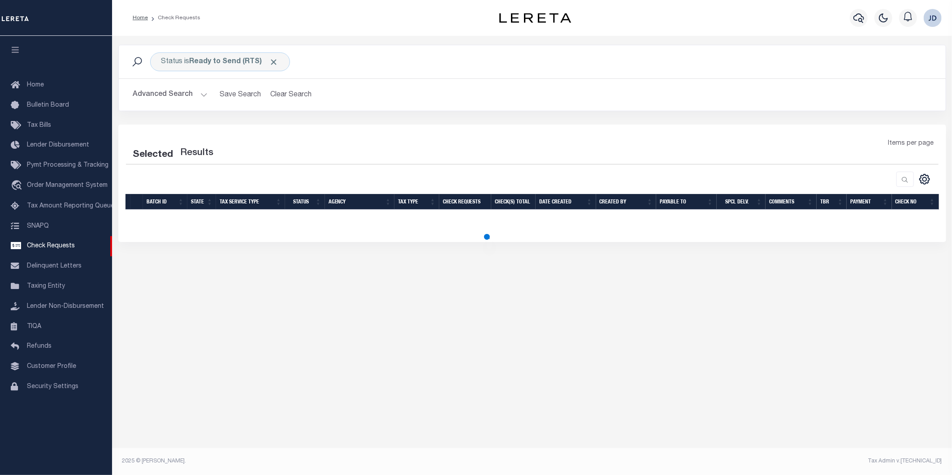
select select "50"
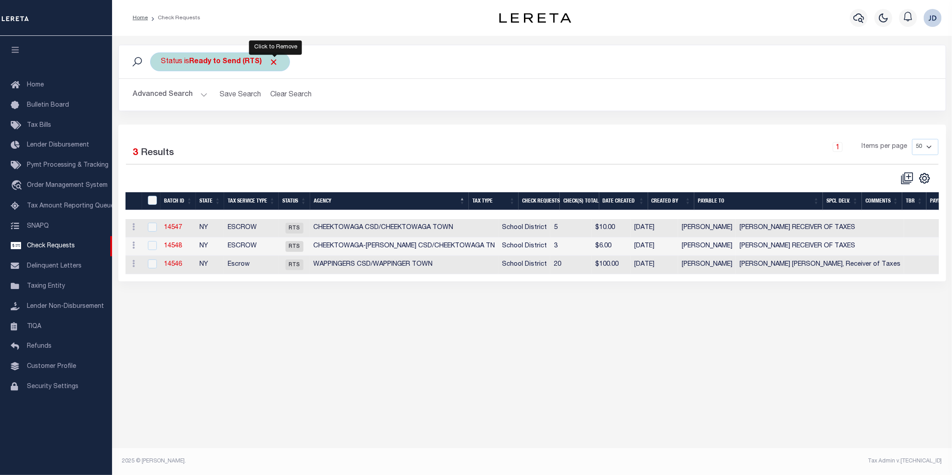
click at [278, 60] on span "Click to Remove" at bounding box center [273, 61] width 9 height 9
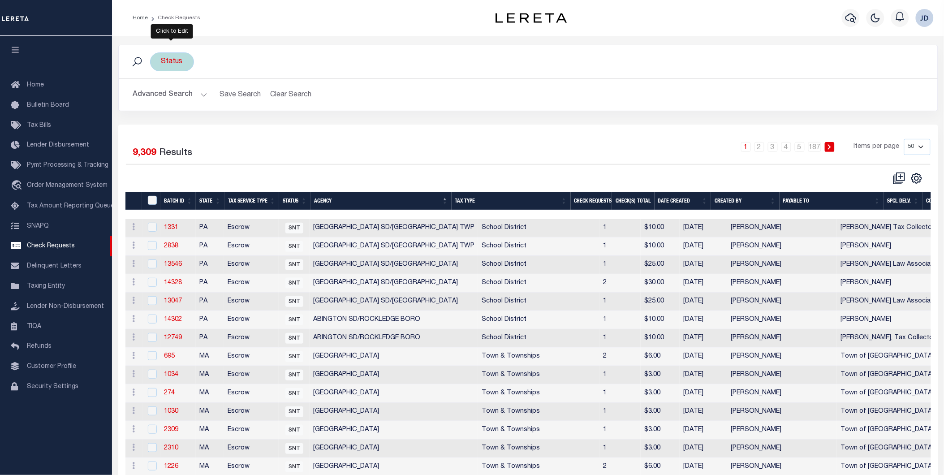
click at [181, 65] on div "Status" at bounding box center [172, 61] width 44 height 19
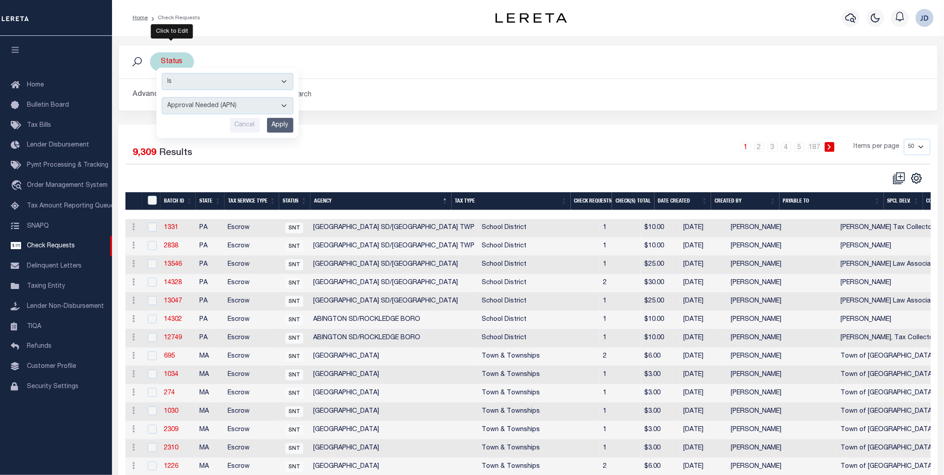
click at [226, 107] on select "Approval Needed (APN) Batching In Progress (BIP) Check Returned (CKR) Cleared a…" at bounding box center [228, 105] width 132 height 17
select select "RTS"
click at [162, 97] on select "Approval Needed (APN) Batching In Progress (BIP) Check Returned (CKR) Cleared a…" at bounding box center [228, 105] width 132 height 17
click at [278, 128] on input "Apply" at bounding box center [280, 125] width 26 height 15
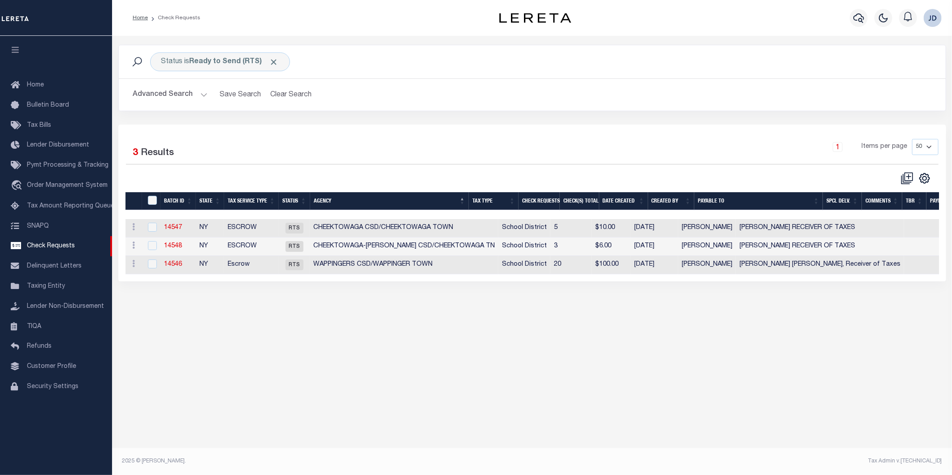
click at [156, 99] on button "Advanced Search" at bounding box center [170, 94] width 74 height 17
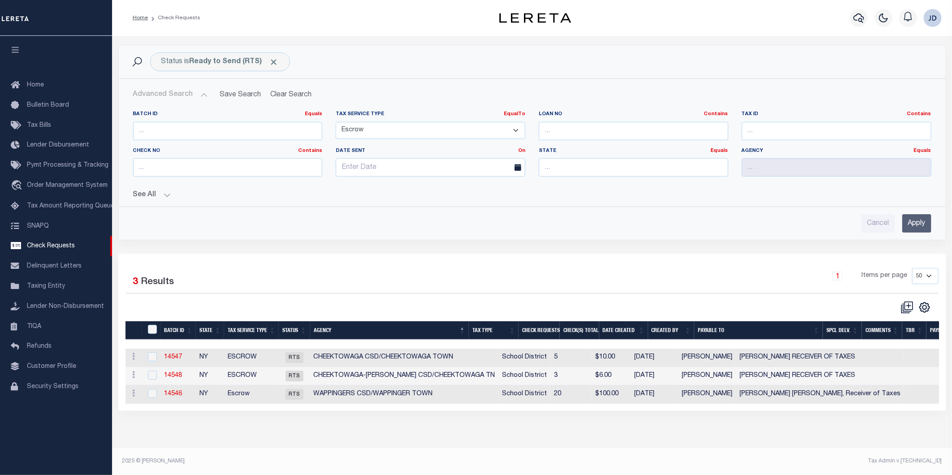
click at [460, 127] on select "Escrow NonEscrow" at bounding box center [431, 130] width 190 height 17
select select
click at [336, 122] on select "Escrow NonEscrow" at bounding box center [431, 130] width 190 height 17
click at [921, 217] on input "Apply" at bounding box center [916, 223] width 29 height 18
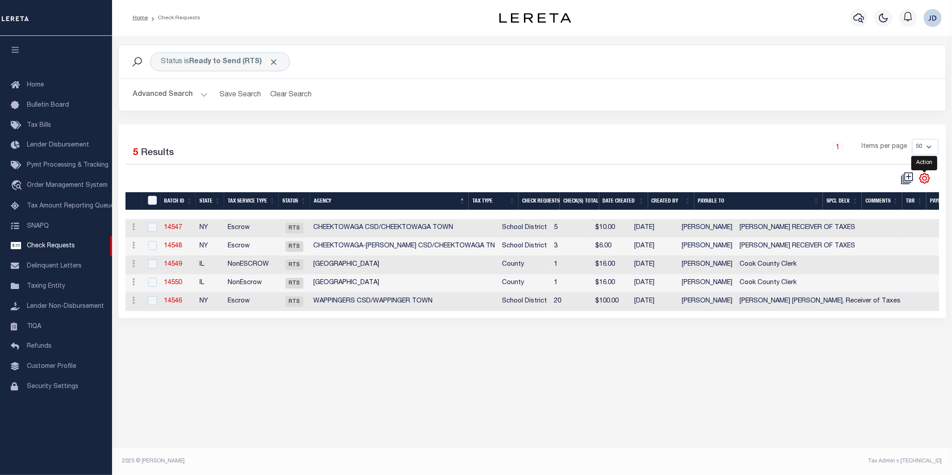
click at [922, 184] on icon "" at bounding box center [925, 179] width 12 height 12
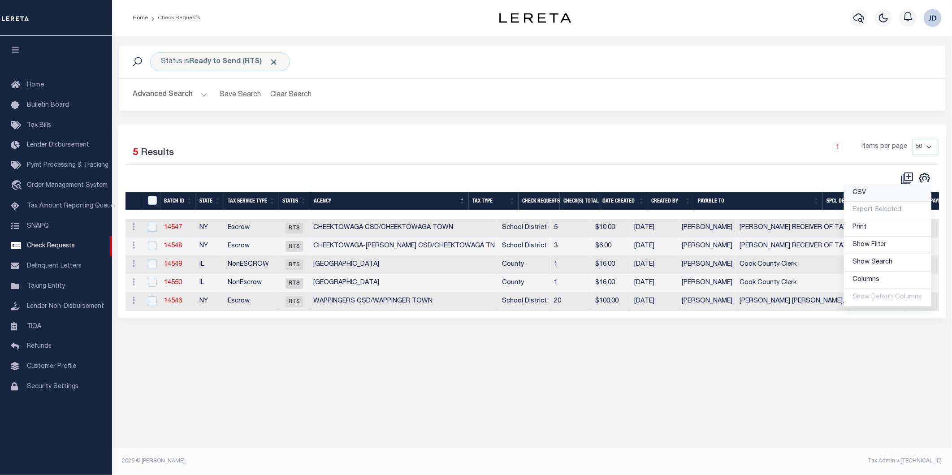
click at [877, 191] on link "CSV" at bounding box center [887, 193] width 87 height 17
click at [467, 120] on div "Status is Ready to Send (RTS) Search Advanced Search Save Search Clear Search C…" at bounding box center [532, 85] width 841 height 80
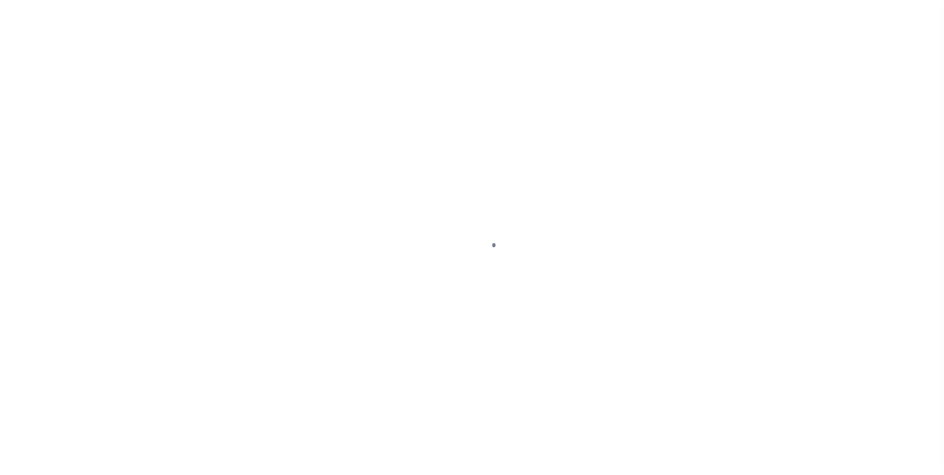
select select "RTS"
select select "RFP"
select select "CHK"
select select "[PERSON_NAME]"
select select "RFP"
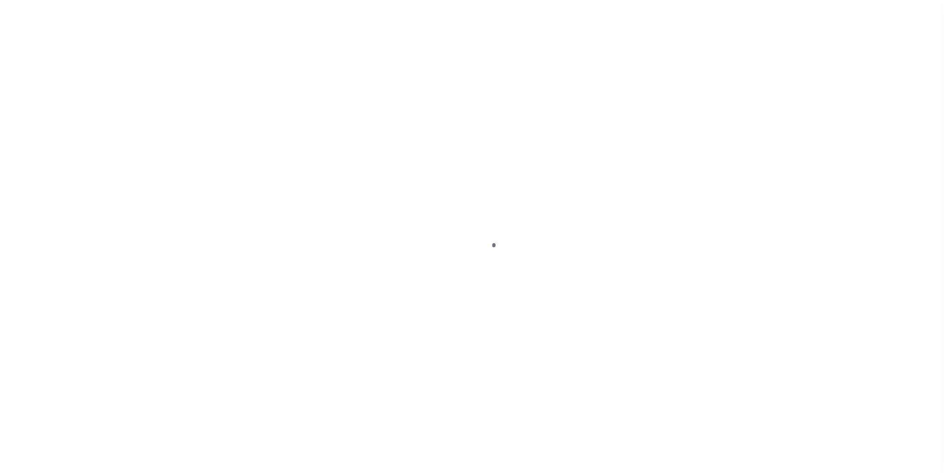
select select "CHK"
select select "[PERSON_NAME]"
select select "RFP"
select select "CHK"
select select "[PERSON_NAME]"
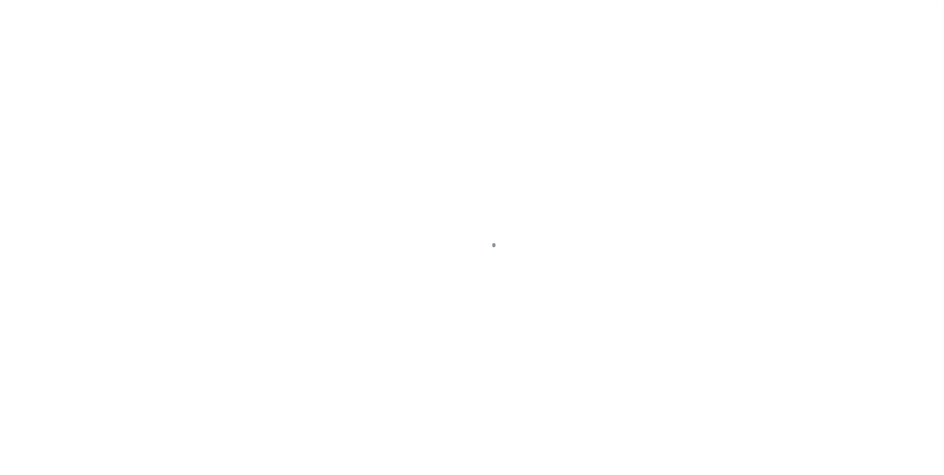
select select "RFP"
select select "CHK"
select select "[PERSON_NAME]"
select select "RFP"
type input "[DATE]"
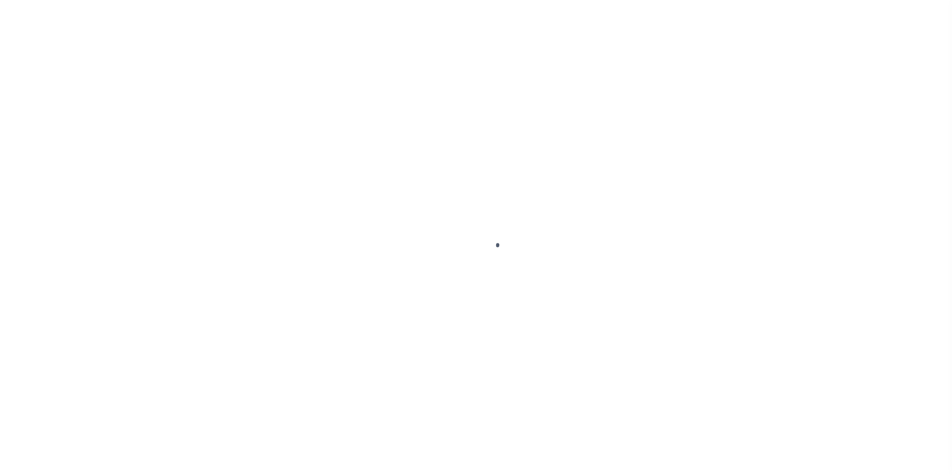
type input "$65,586.57"
select select "CHK"
select select "[PERSON_NAME]"
checkbox input "true"
type input "N"
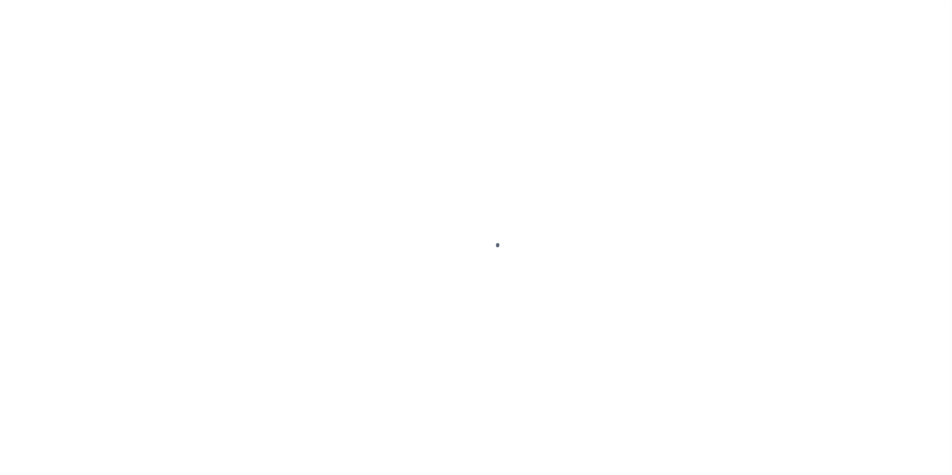
radio input "true"
select select "RFP"
select select "CHK"
select select "[PERSON_NAME]"
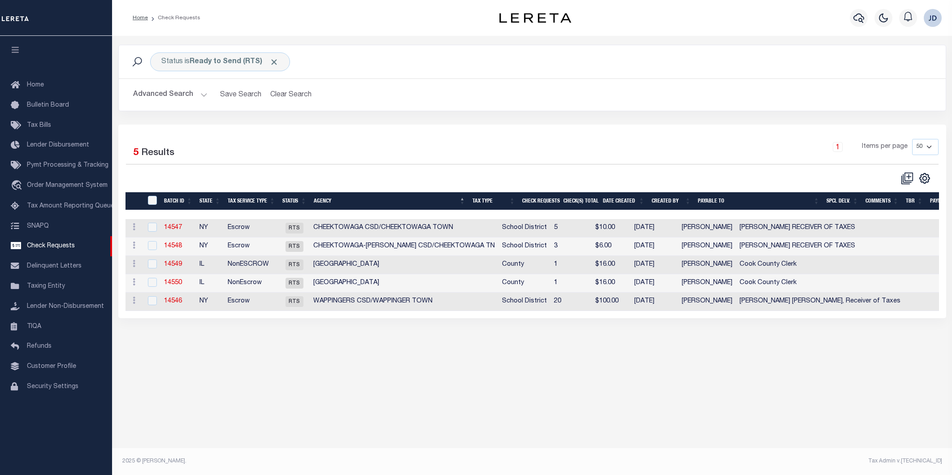
select select "50"
